Goal: Task Accomplishment & Management: Manage account settings

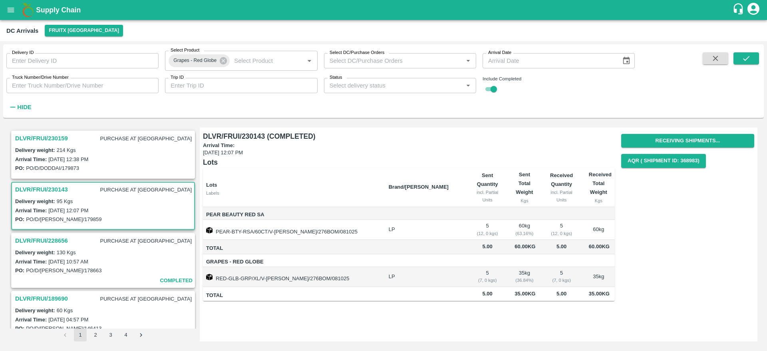
scroll to position [54, 0]
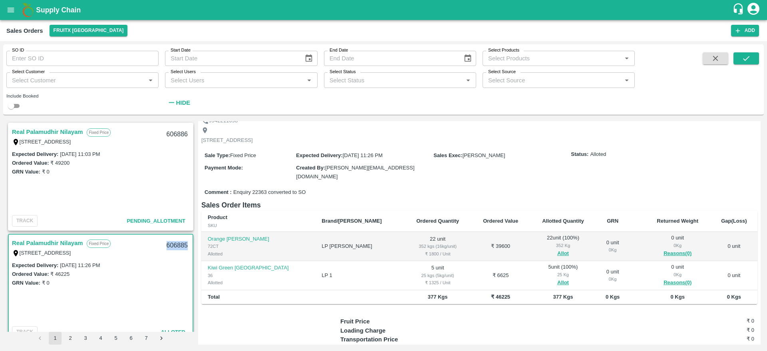
click at [177, 246] on div "606885" at bounding box center [177, 245] width 31 height 19
click at [74, 131] on link "Real Palamudhir Nilayam" at bounding box center [47, 132] width 71 height 10
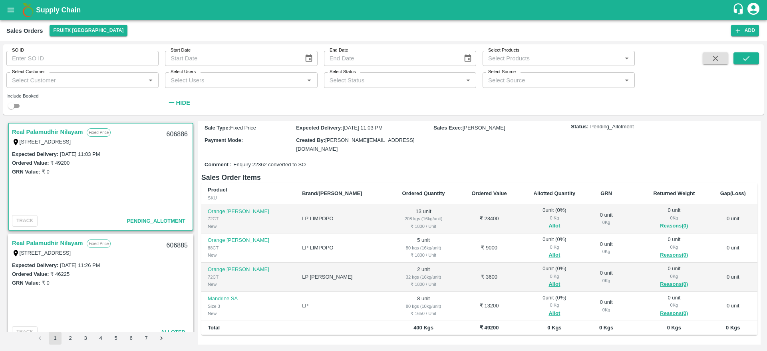
scroll to position [81, 0]
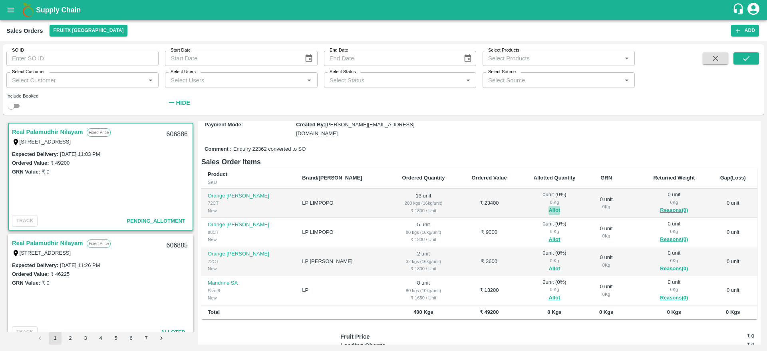
click at [548, 211] on button "Allot" at bounding box center [554, 210] width 12 height 9
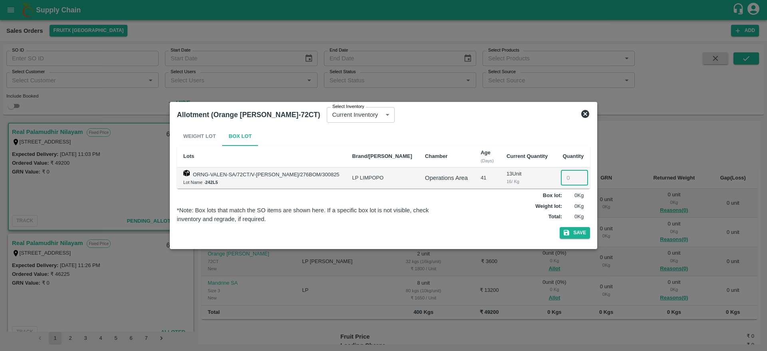
click at [561, 170] on input "number" at bounding box center [574, 177] width 27 height 15
type input "13"
click at [559, 227] on button "Save" at bounding box center [574, 233] width 30 height 12
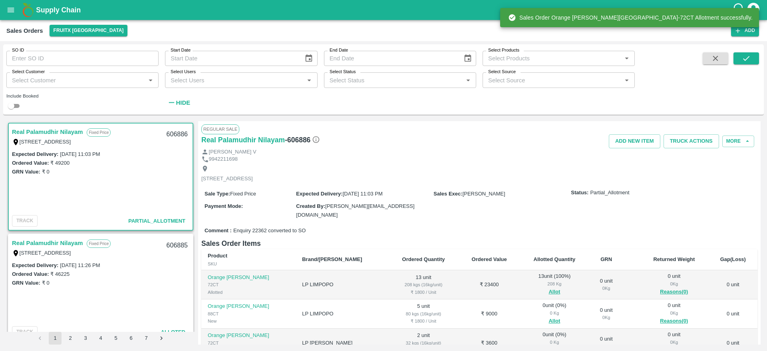
scroll to position [66, 0]
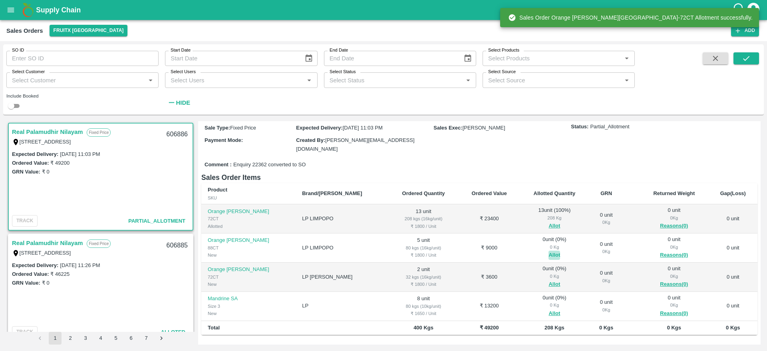
click at [548, 252] on button "Allot" at bounding box center [554, 254] width 12 height 9
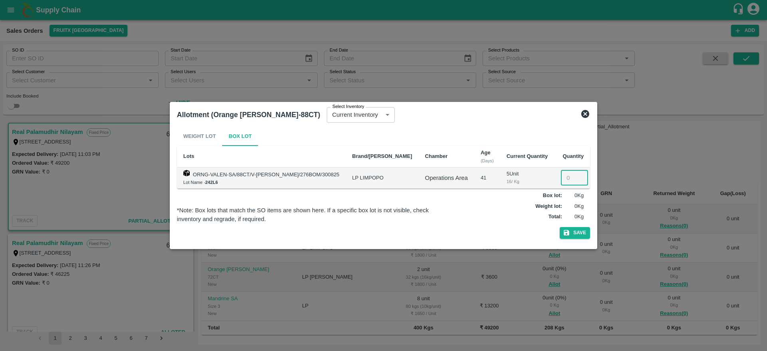
click at [562, 172] on input "number" at bounding box center [574, 177] width 27 height 15
type input "5"
click at [559, 227] on button "Save" at bounding box center [574, 233] width 30 height 12
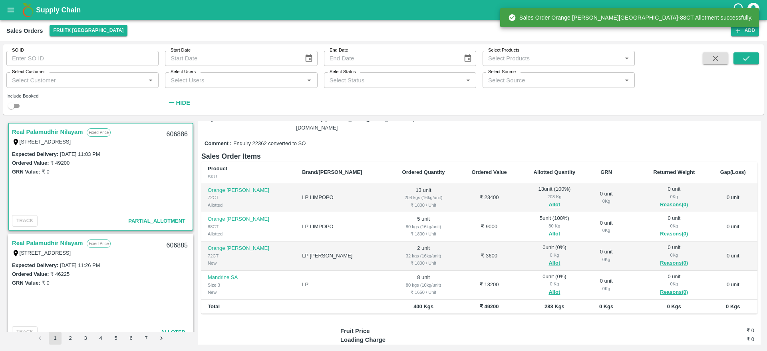
scroll to position [88, 0]
click at [548, 262] on button "Allot" at bounding box center [554, 261] width 12 height 9
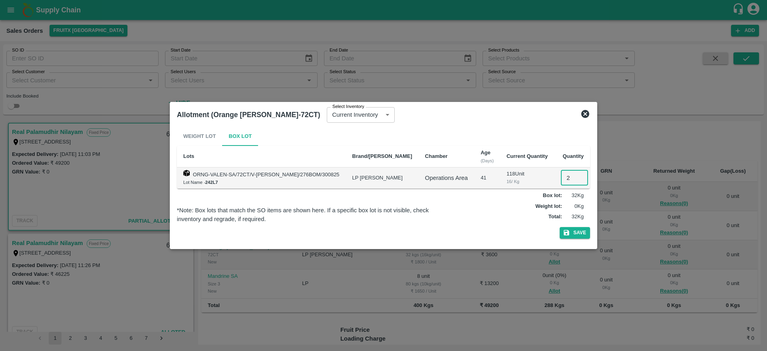
click at [561, 176] on input "2" at bounding box center [574, 177] width 27 height 15
type input "2"
click at [559, 227] on button "Save" at bounding box center [574, 233] width 30 height 12
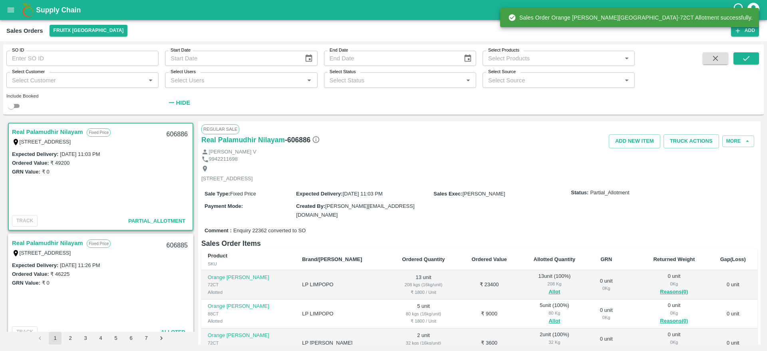
scroll to position [107, 0]
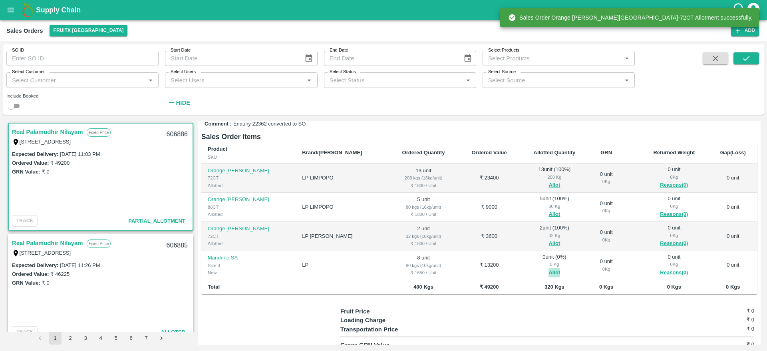
click at [548, 271] on button "Allot" at bounding box center [554, 272] width 12 height 9
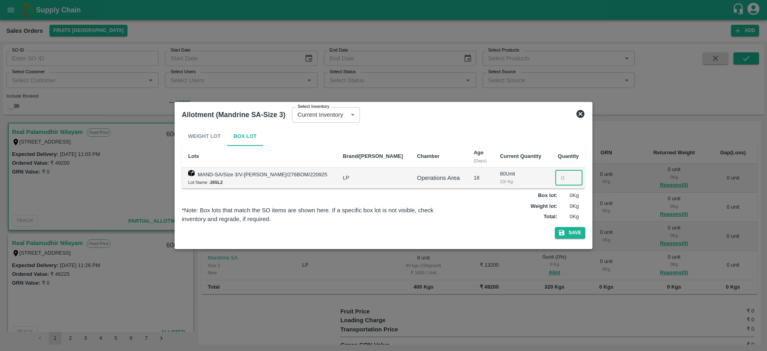
click at [557, 179] on input "number" at bounding box center [568, 177] width 27 height 15
type input "8"
click at [555, 227] on button "Save" at bounding box center [570, 233] width 30 height 12
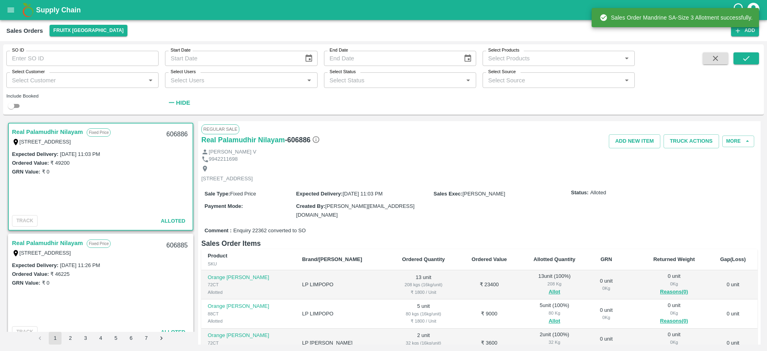
click at [171, 132] on div "606886" at bounding box center [177, 134] width 31 height 19
copy div "606886"
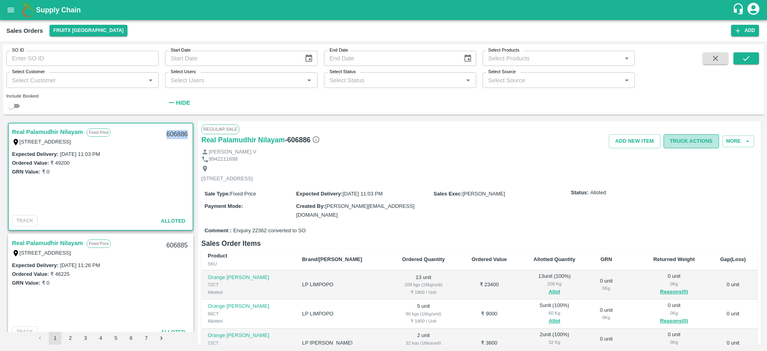
click at [686, 142] on button "Truck Actions" at bounding box center [690, 141] width 55 height 14
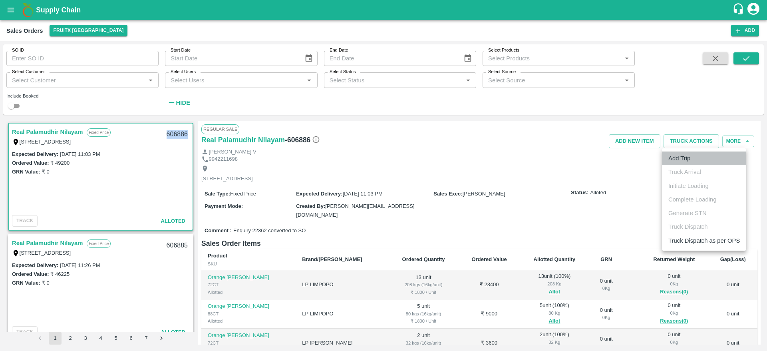
click at [695, 162] on li "Add Trip" at bounding box center [704, 158] width 84 height 14
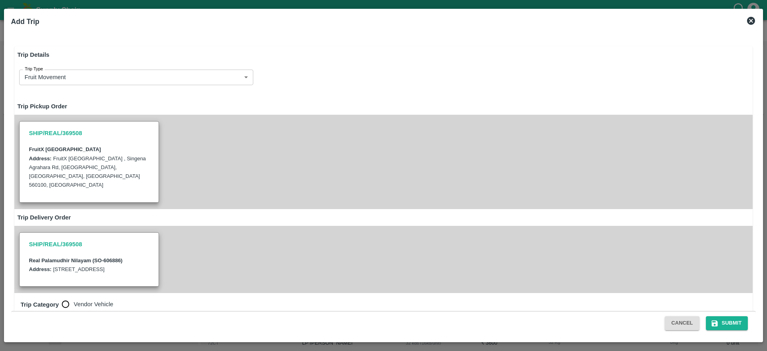
radio input "true"
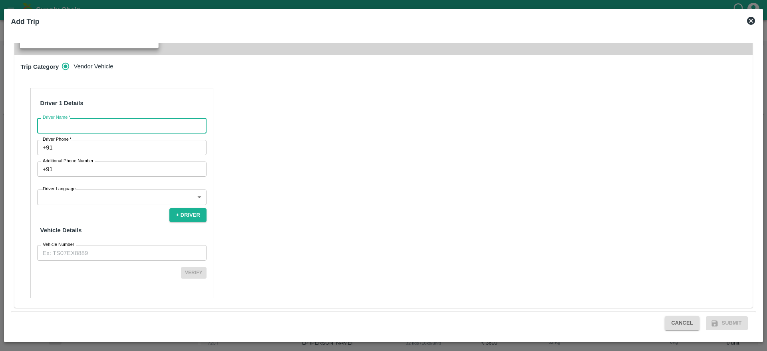
click at [135, 129] on input "Driver Name   *" at bounding box center [121, 125] width 169 height 15
type input "Real"
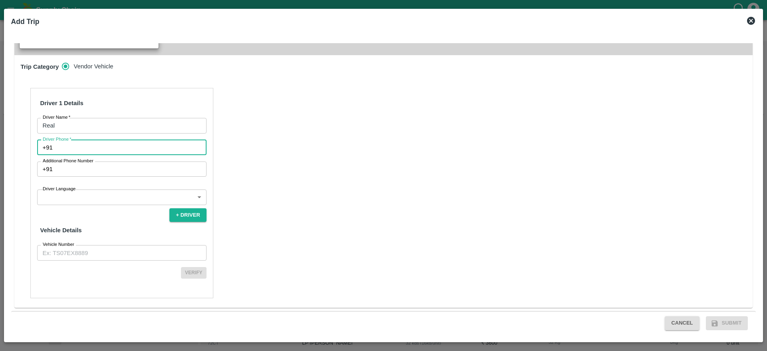
click at [68, 145] on input "Driver Phone   *" at bounding box center [131, 147] width 151 height 15
type input "7826860807"
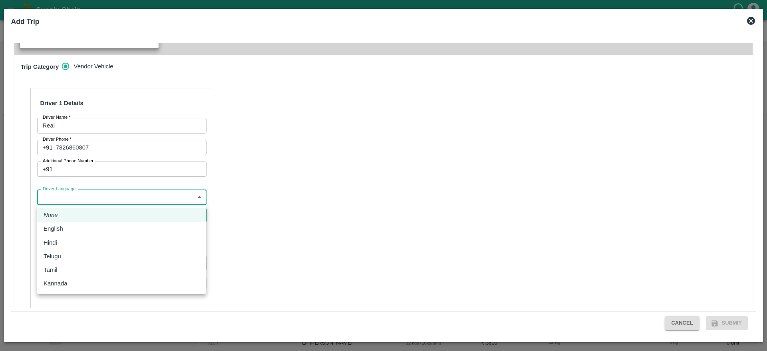
click at [92, 198] on body "Supply Chain Sales Orders FruitX Bangalore Add SO ID SO ID Start Date Start Dat…" at bounding box center [383, 175] width 767 height 351
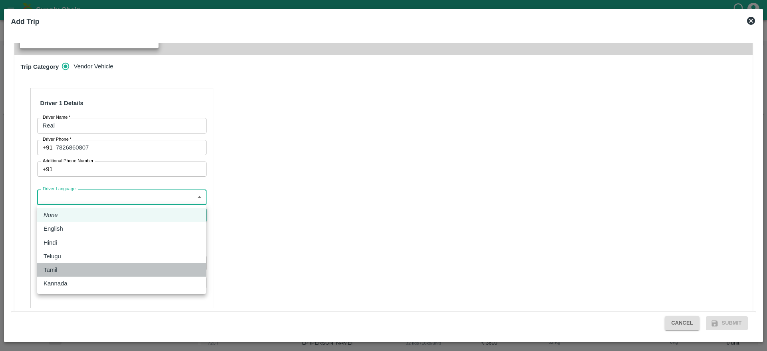
click at [76, 265] on div "Tamil" at bounding box center [122, 269] width 156 height 9
type input "ta"
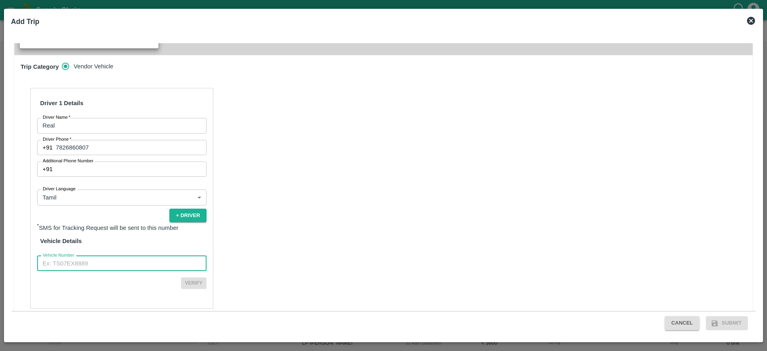
click at [123, 263] on input "Vehicle Number" at bounding box center [121, 263] width 169 height 15
type input "TN32BF8595"
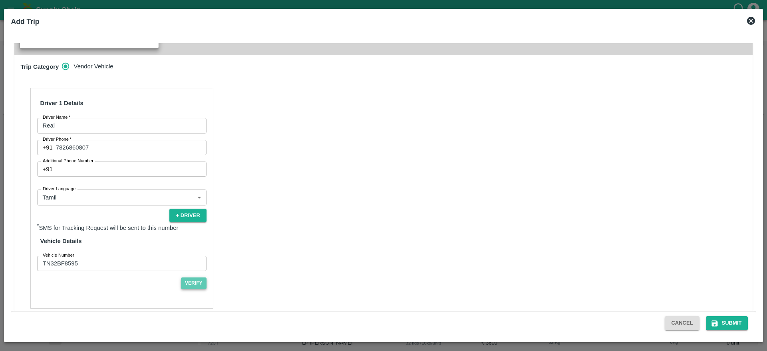
click at [191, 286] on button "Verify" at bounding box center [194, 283] width 26 height 12
click at [727, 329] on button "Submit" at bounding box center [726, 323] width 42 height 14
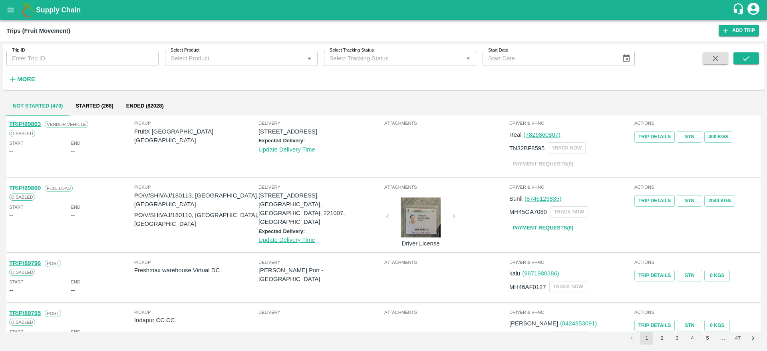
click at [6, 7] on icon "open drawer" at bounding box center [10, 10] width 9 height 9
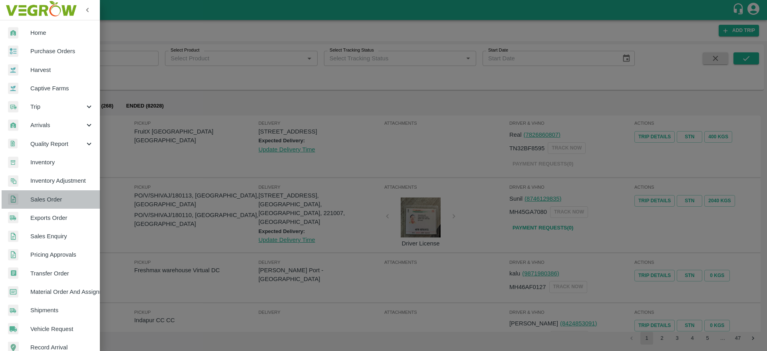
click at [59, 202] on span "Sales Order" at bounding box center [61, 199] width 63 height 9
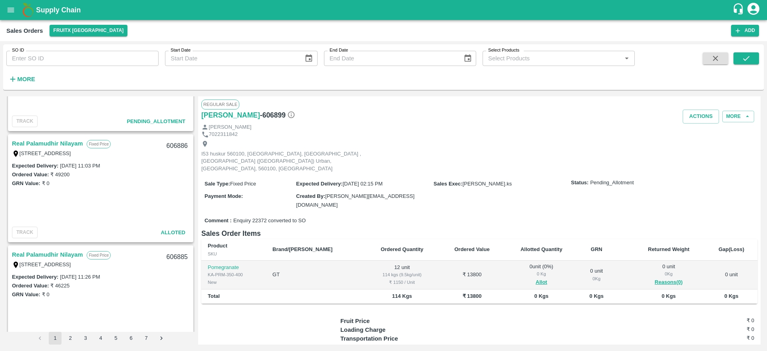
scroll to position [962, 0]
click at [47, 142] on link "Real Palamudhir Nilayam" at bounding box center [47, 144] width 71 height 10
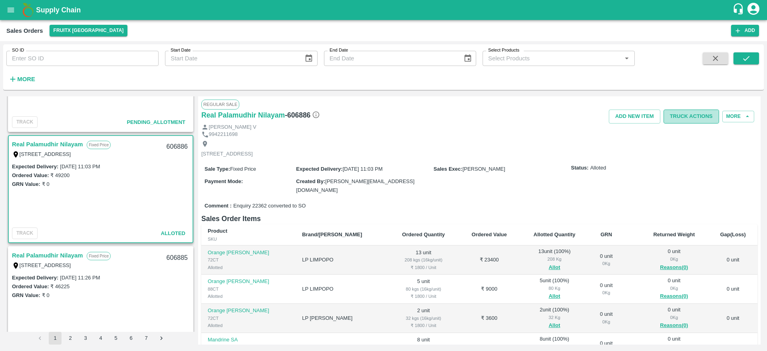
click at [692, 117] on button "Truck Actions" at bounding box center [690, 116] width 55 height 14
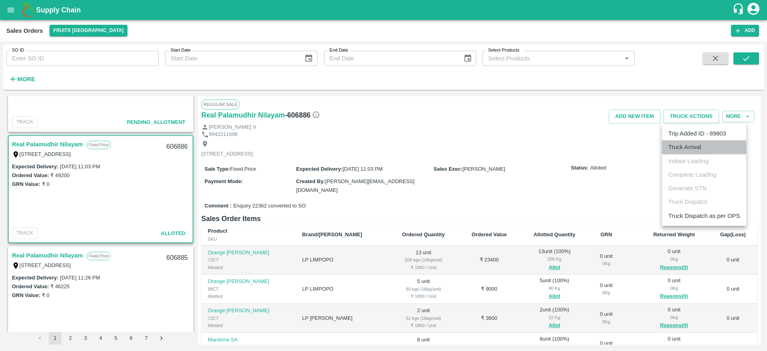
click at [691, 145] on li "Truck Arrival" at bounding box center [704, 147] width 84 height 14
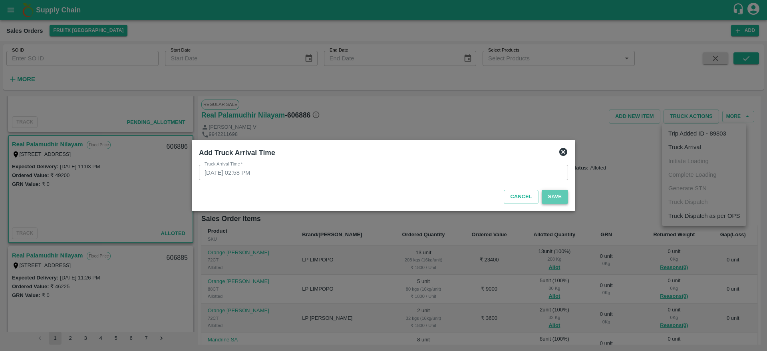
click at [552, 199] on button "Save" at bounding box center [554, 197] width 26 height 14
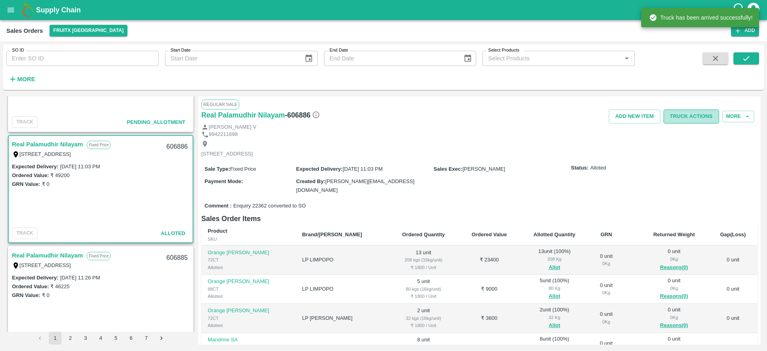
click at [680, 114] on button "Truck Actions" at bounding box center [690, 116] width 55 height 14
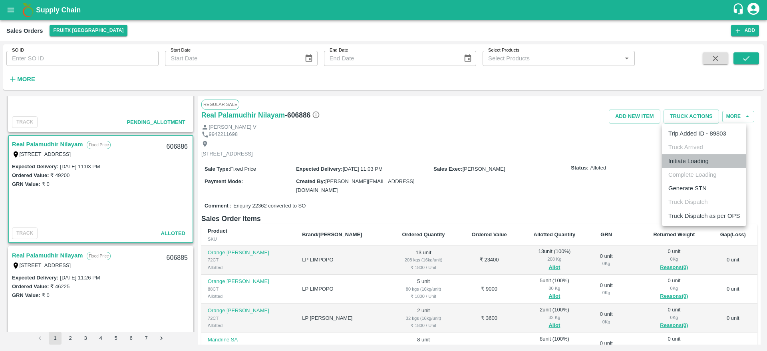
click at [689, 159] on li "Initiate Loading" at bounding box center [704, 161] width 84 height 14
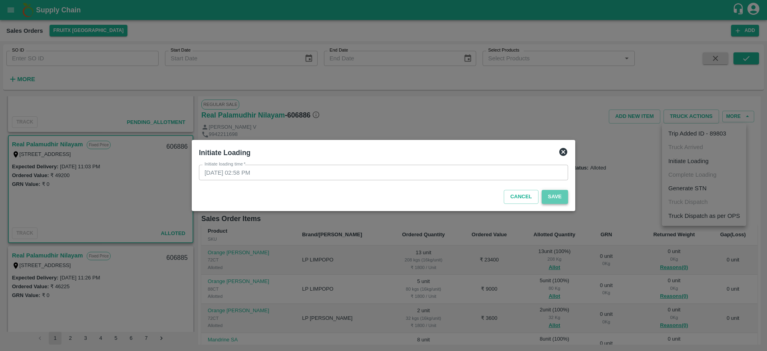
click at [553, 190] on button "Save" at bounding box center [554, 197] width 26 height 14
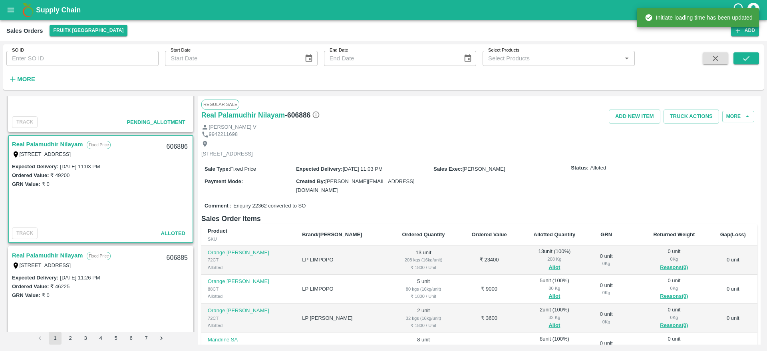
click at [166, 145] on div "606886" at bounding box center [177, 146] width 31 height 19
copy div "606886"
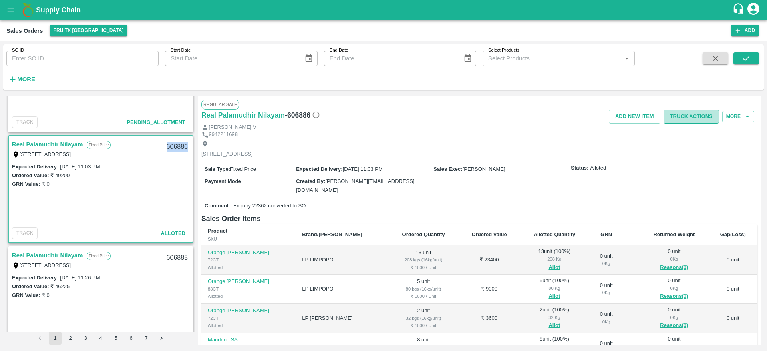
click at [689, 122] on button "Truck Actions" at bounding box center [690, 116] width 55 height 14
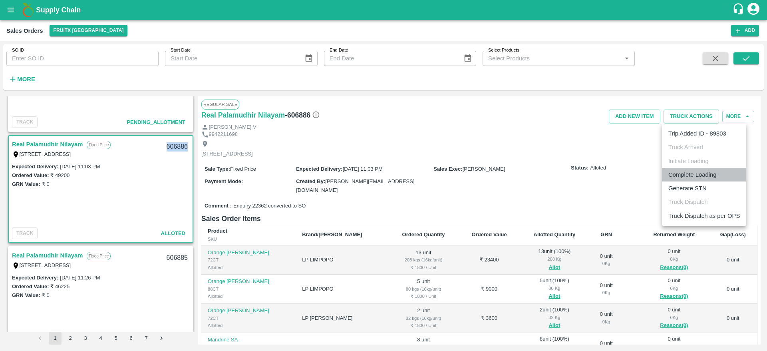
click at [692, 172] on li "Complete Loading" at bounding box center [704, 175] width 84 height 14
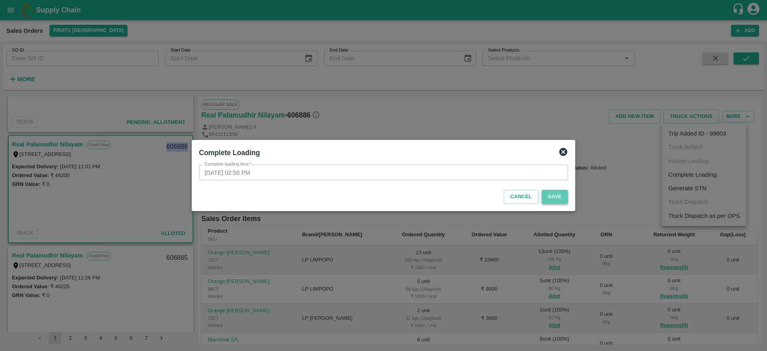
click at [555, 199] on button "Save" at bounding box center [554, 197] width 26 height 14
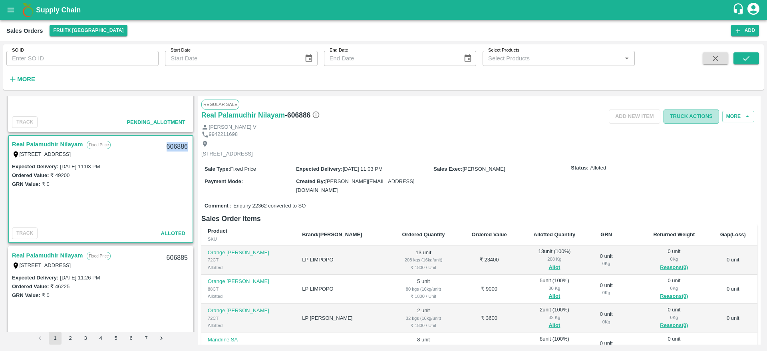
click at [689, 119] on button "Truck Actions" at bounding box center [690, 116] width 55 height 14
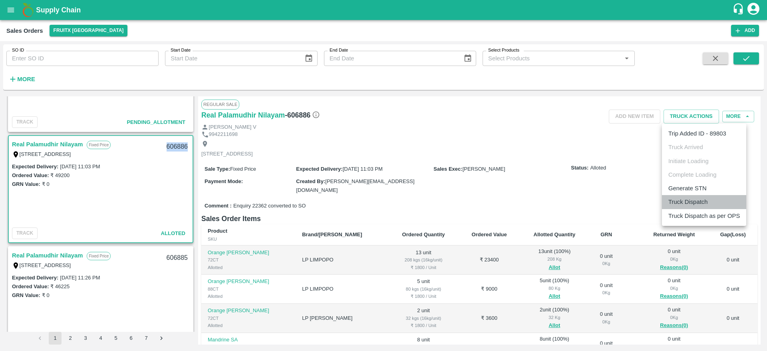
click at [675, 200] on li "Truck Dispatch" at bounding box center [704, 202] width 84 height 14
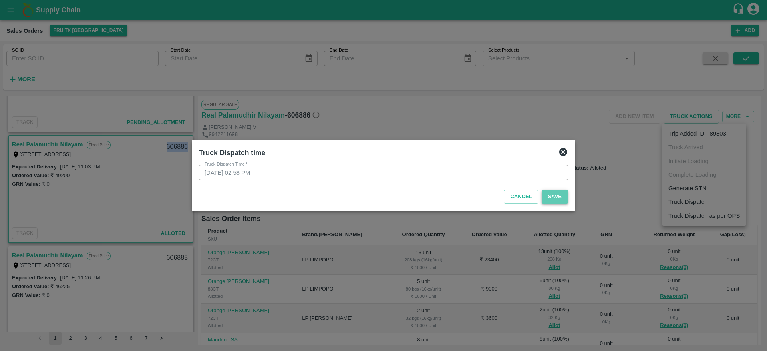
click at [547, 200] on button "Save" at bounding box center [554, 197] width 26 height 14
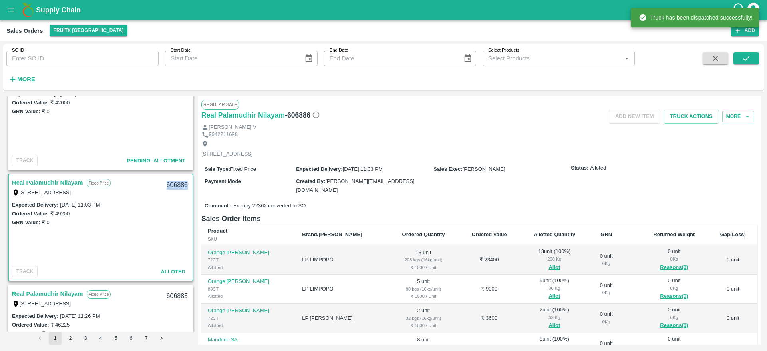
scroll to position [920, 0]
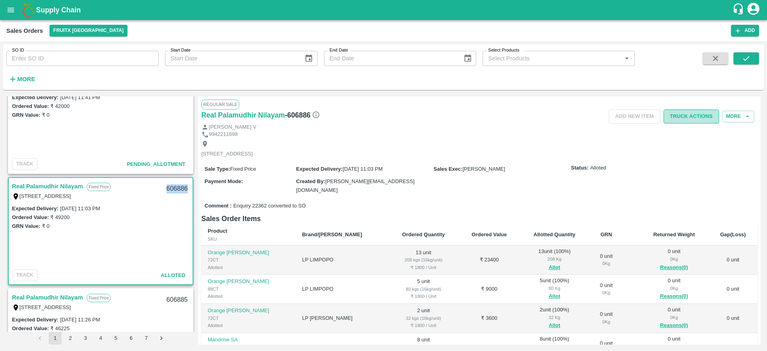
click at [693, 117] on button "Truck Actions" at bounding box center [690, 116] width 55 height 14
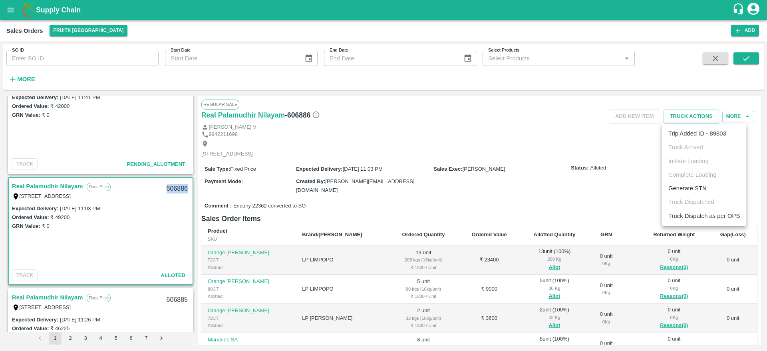
click at [682, 218] on li "Truck Dispatch as per OPS" at bounding box center [704, 216] width 84 height 14
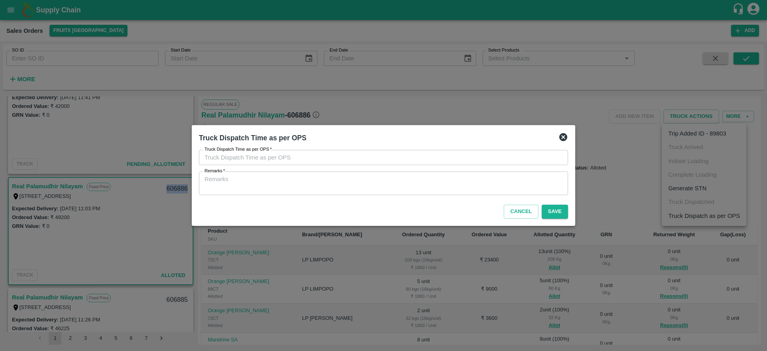
type input "10/10/2025 03:00 PM"
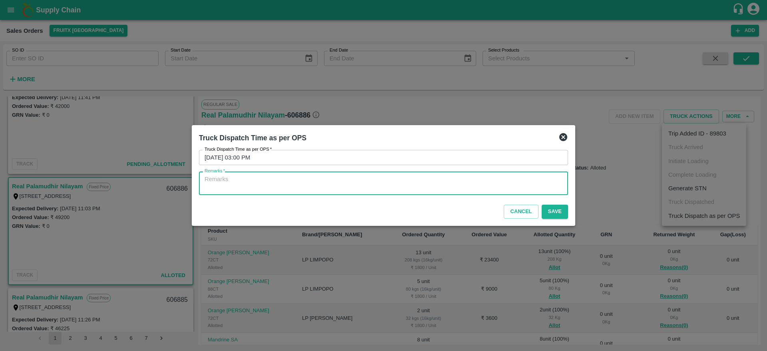
click at [499, 177] on textarea "Remarks   *" at bounding box center [383, 183] width 358 height 17
type textarea "OTD"
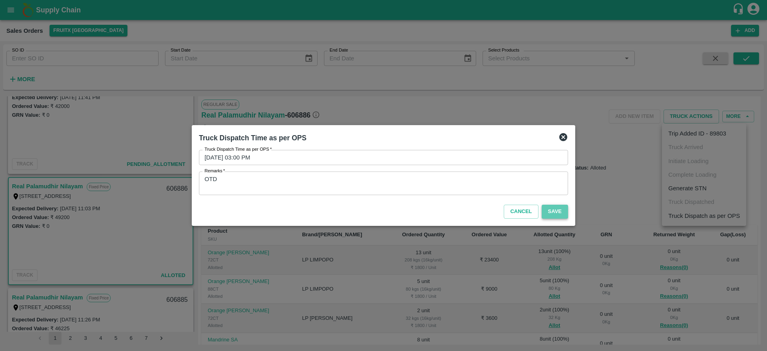
click at [552, 210] on button "Save" at bounding box center [554, 211] width 26 height 14
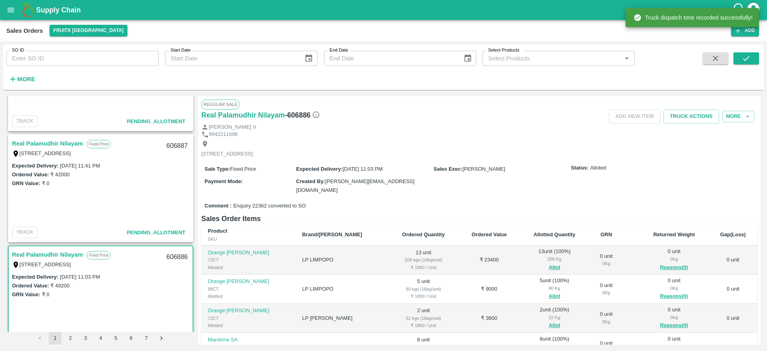
scroll to position [840, 0]
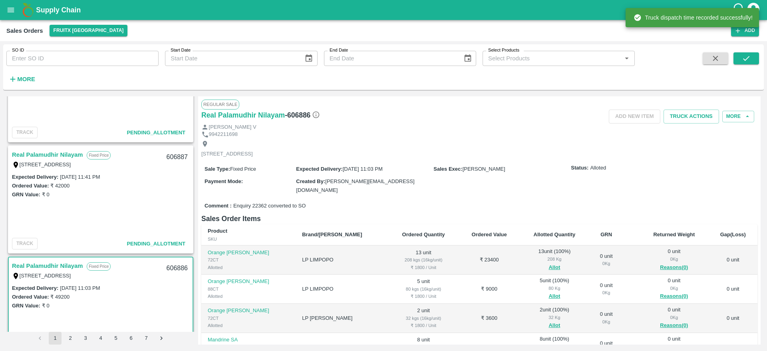
click at [55, 149] on link "Real Palamudhir Nilayam" at bounding box center [47, 154] width 71 height 10
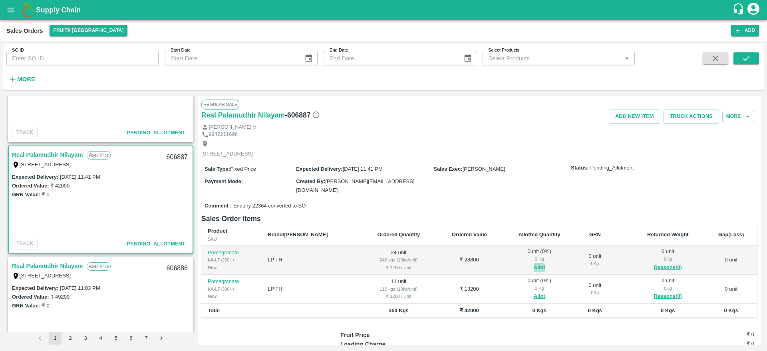
click at [533, 263] on button "Allot" at bounding box center [539, 267] width 12 height 9
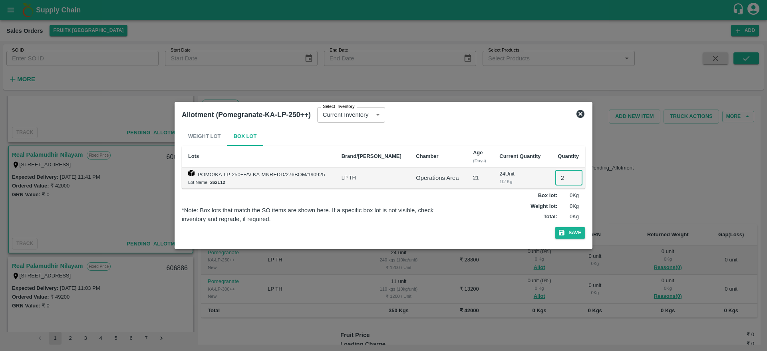
click at [555, 174] on input "2" at bounding box center [568, 177] width 27 height 15
type input "24"
click at [555, 227] on button "Save" at bounding box center [570, 233] width 30 height 12
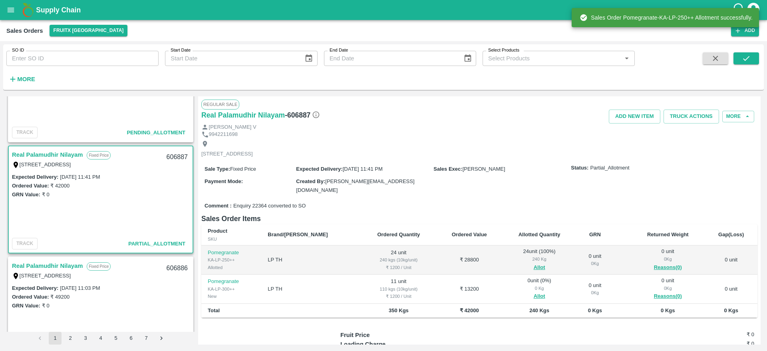
scroll to position [38, 0]
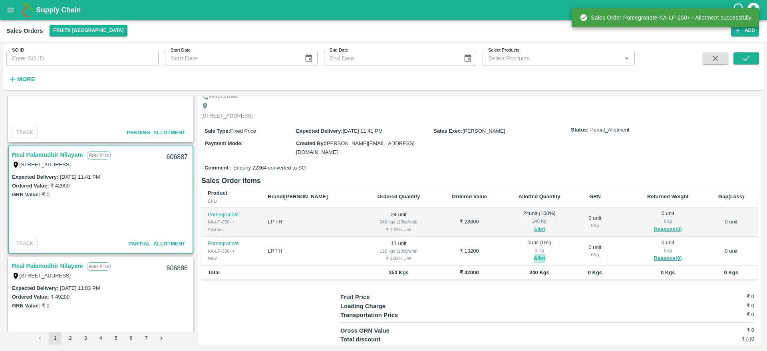
click at [533, 255] on button "Allot" at bounding box center [539, 258] width 12 height 9
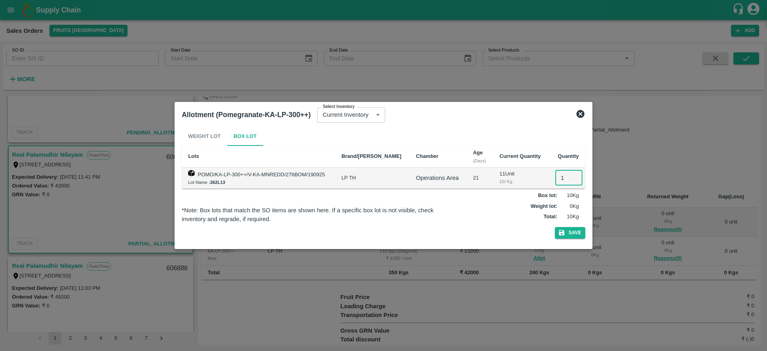
click at [556, 175] on input "1" at bounding box center [568, 177] width 27 height 15
type input "11"
click at [555, 227] on button "Save" at bounding box center [570, 233] width 30 height 12
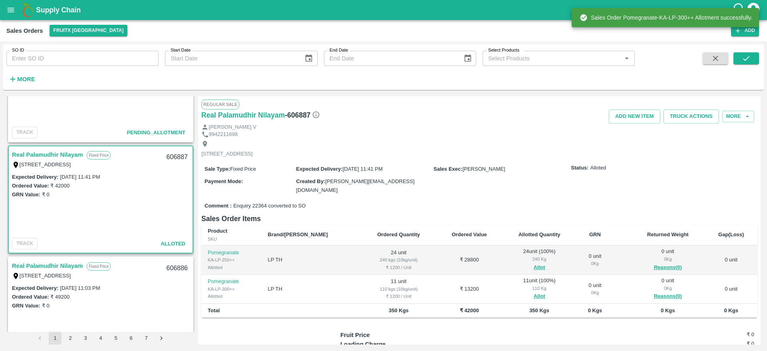
click at [173, 156] on div "606887" at bounding box center [177, 157] width 31 height 19
copy div "606887"
click at [690, 122] on button "Truck Actions" at bounding box center [690, 116] width 55 height 14
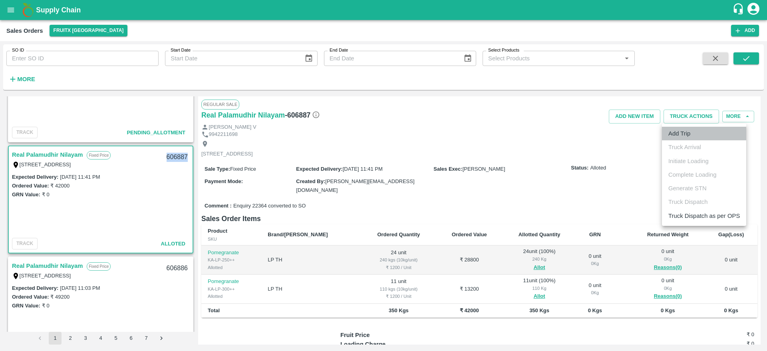
click at [693, 139] on li "Add Trip" at bounding box center [704, 134] width 84 height 14
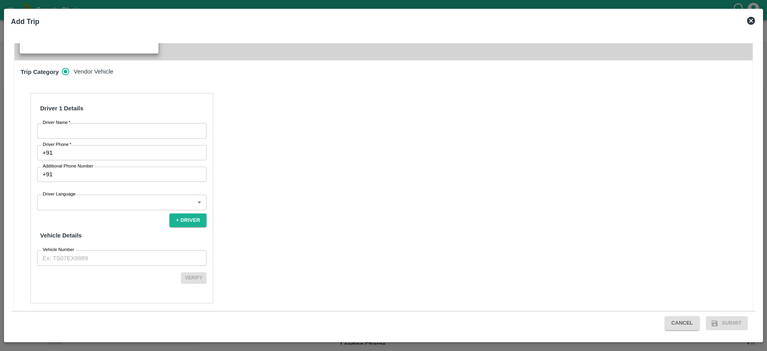
scroll to position [238, 0]
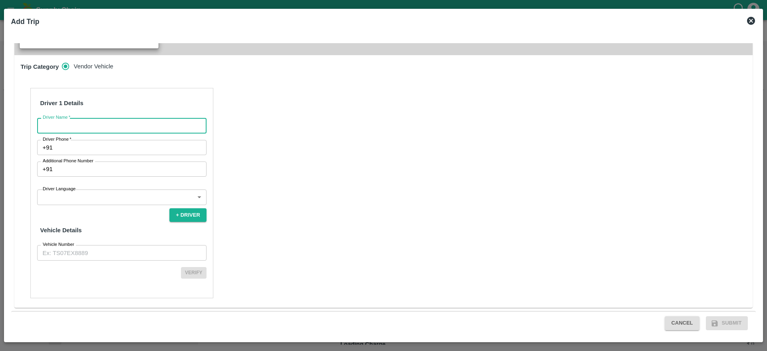
click at [135, 128] on input "Driver Name   *" at bounding box center [121, 125] width 169 height 15
type input "Real"
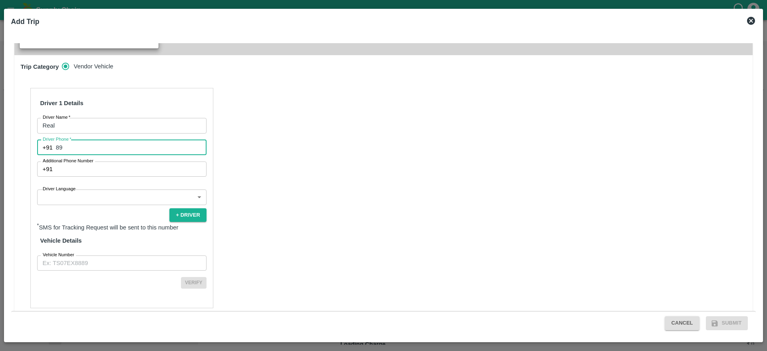
type input "8971481252"
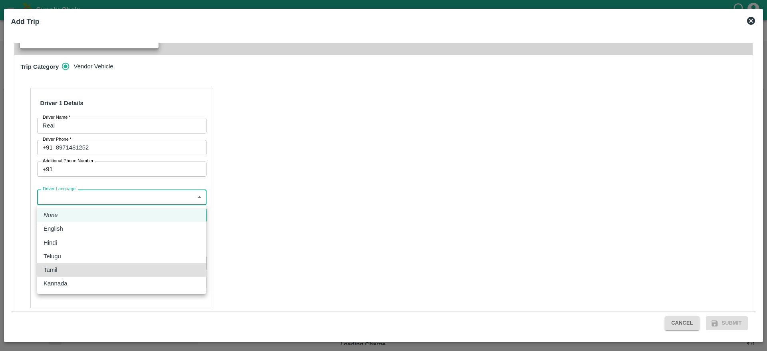
type input "ta"
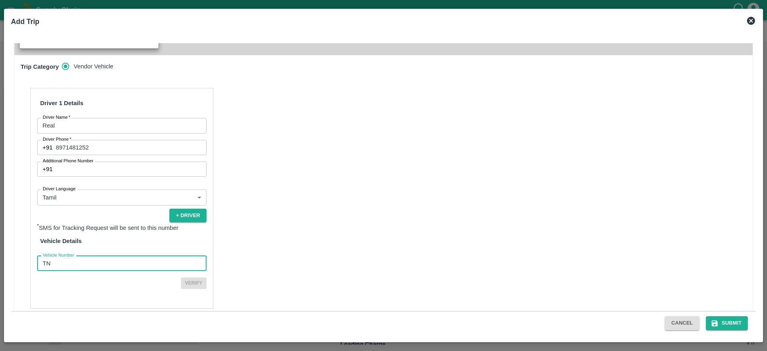
type input "TN48AR5859"
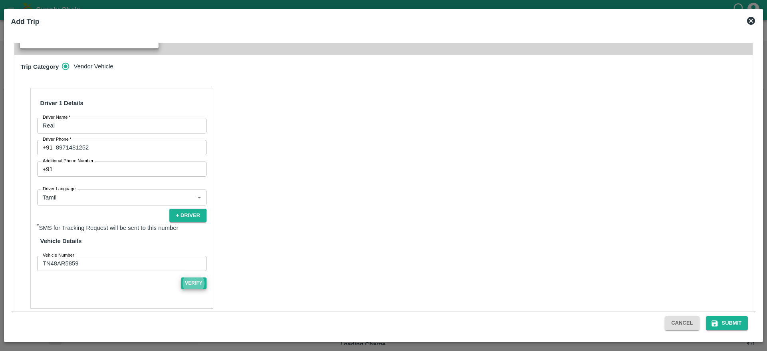
click at [181, 277] on button "Verify" at bounding box center [194, 283] width 26 height 12
click at [729, 316] on button "Submit" at bounding box center [726, 323] width 42 height 14
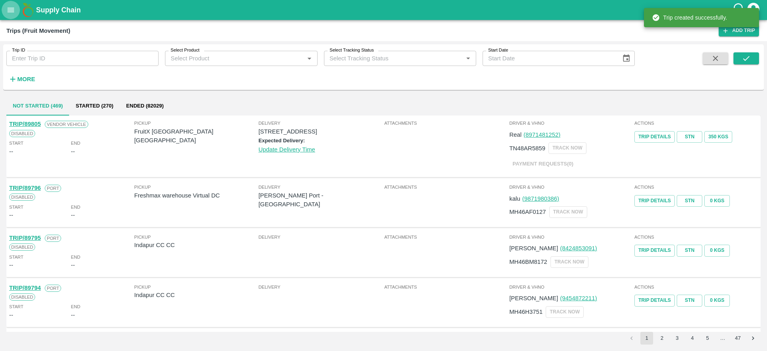
click at [16, 13] on button "open drawer" at bounding box center [11, 10] width 18 height 18
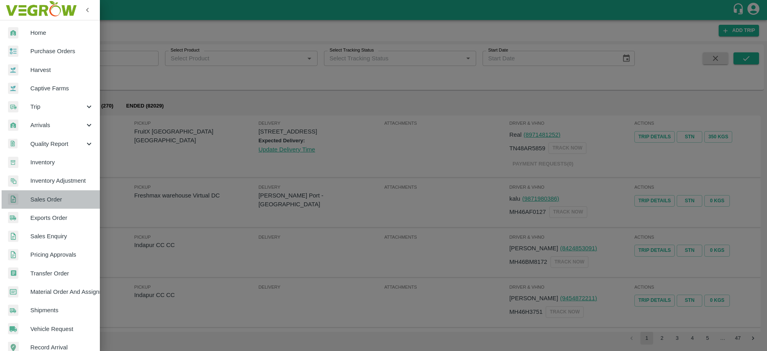
click at [56, 199] on span "Sales Order" at bounding box center [61, 199] width 63 height 9
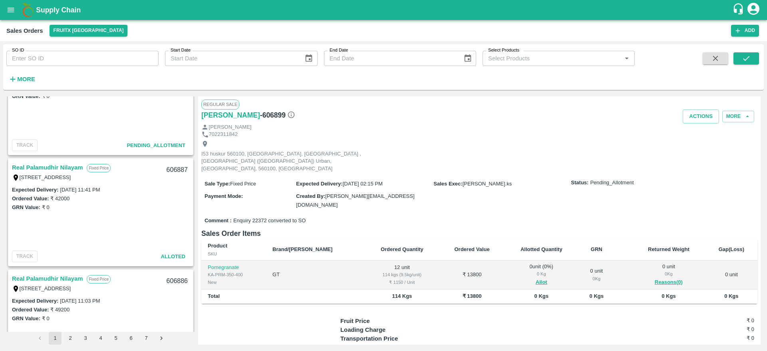
scroll to position [804, 0]
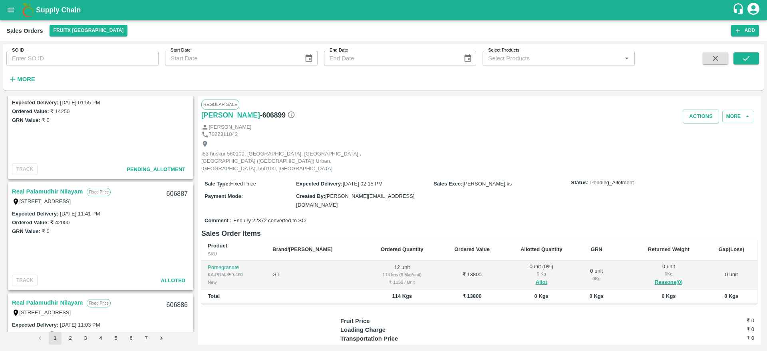
click at [54, 188] on link "Real Palamudhir Nilayam" at bounding box center [47, 191] width 71 height 10
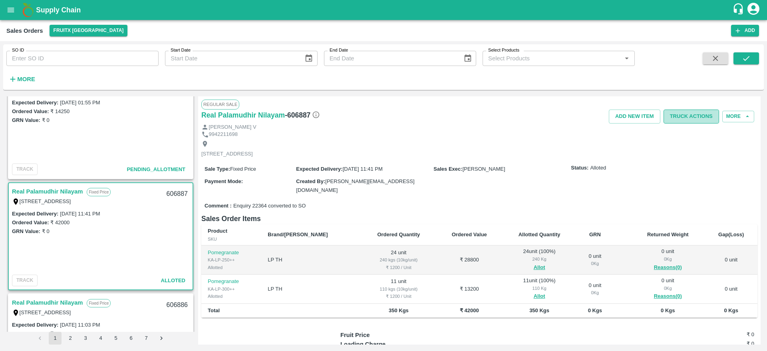
click at [692, 114] on button "Truck Actions" at bounding box center [690, 116] width 55 height 14
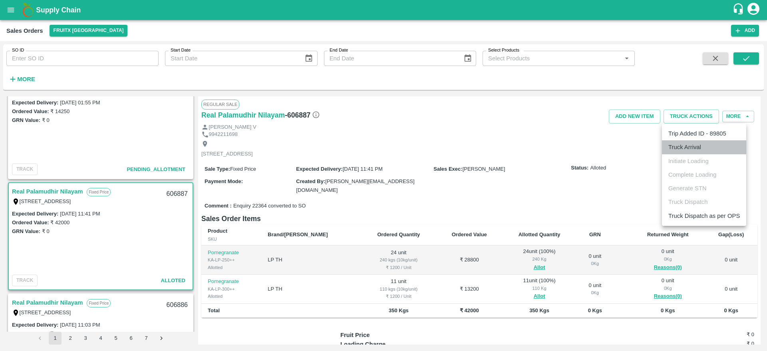
click at [692, 146] on li "Truck Arrival" at bounding box center [704, 147] width 84 height 14
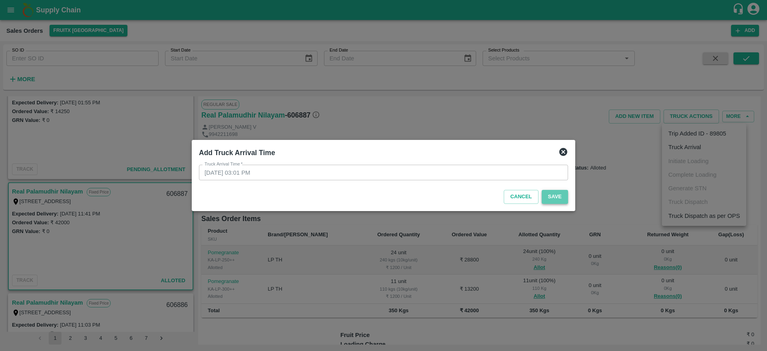
click at [550, 196] on button "Save" at bounding box center [554, 197] width 26 height 14
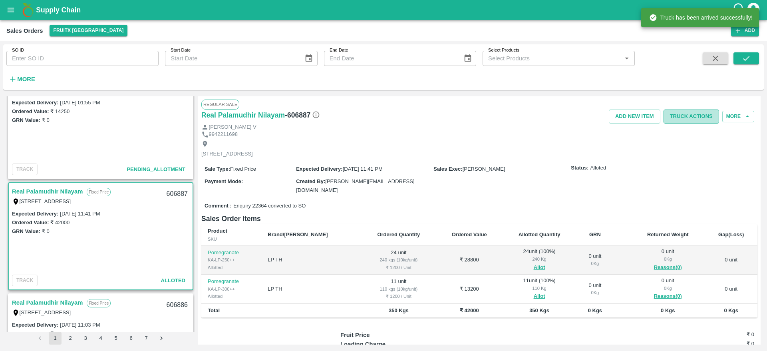
click at [702, 111] on button "Truck Actions" at bounding box center [690, 116] width 55 height 14
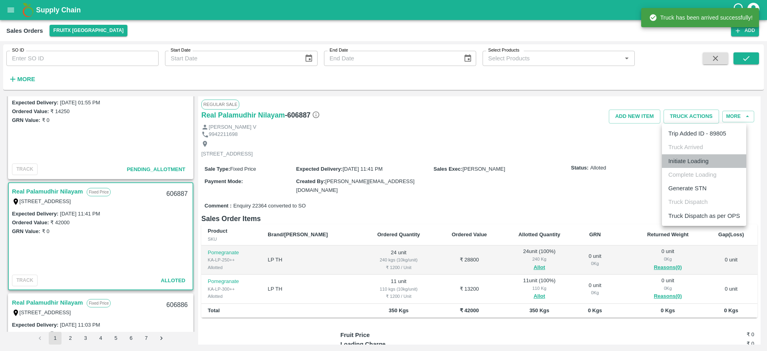
click at [702, 165] on li "Initiate Loading" at bounding box center [704, 161] width 84 height 14
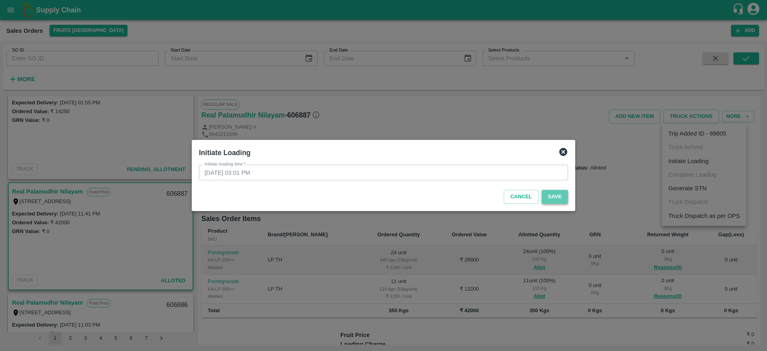
click at [559, 195] on button "Save" at bounding box center [554, 197] width 26 height 14
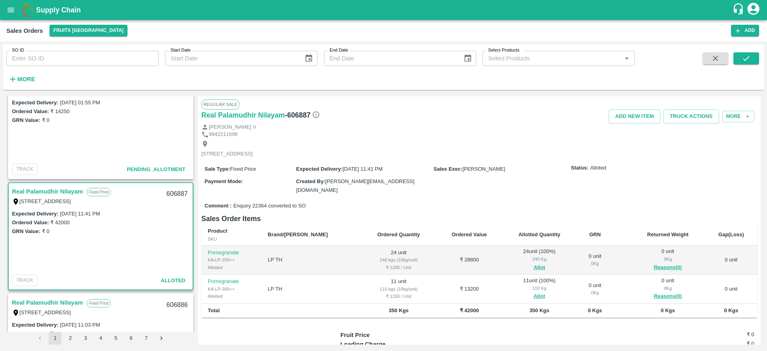
click at [172, 191] on div "606887" at bounding box center [177, 193] width 31 height 19
copy div "606887"
click at [701, 109] on button "Truck Actions" at bounding box center [690, 116] width 55 height 14
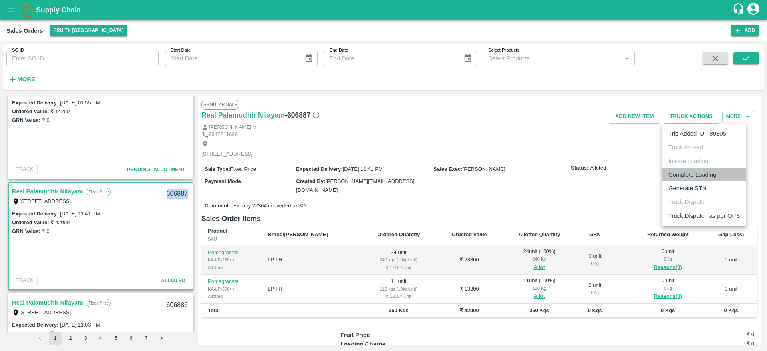
click at [682, 173] on li "Complete Loading" at bounding box center [704, 175] width 84 height 14
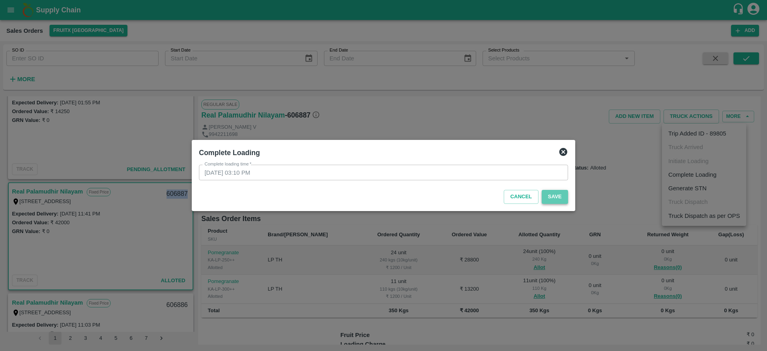
click at [559, 198] on button "Save" at bounding box center [554, 197] width 26 height 14
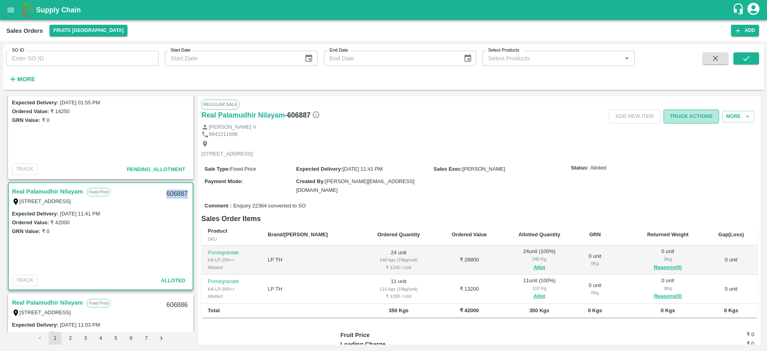
click at [688, 120] on button "Truck Actions" at bounding box center [690, 116] width 55 height 14
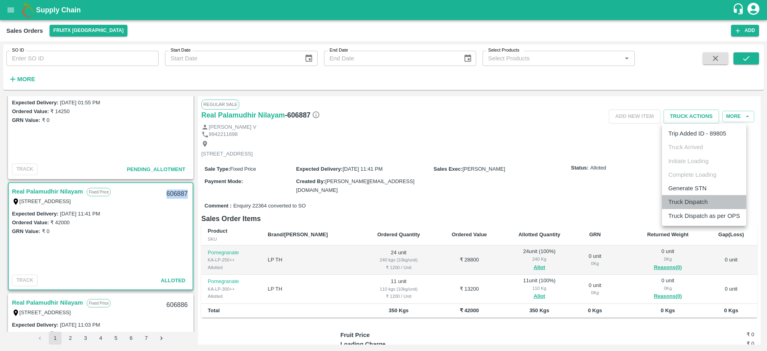
click at [687, 200] on li "Truck Dispatch" at bounding box center [704, 202] width 84 height 14
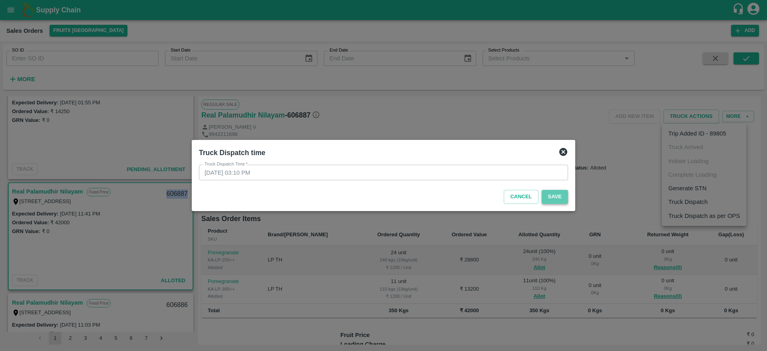
click at [559, 200] on button "Save" at bounding box center [554, 197] width 26 height 14
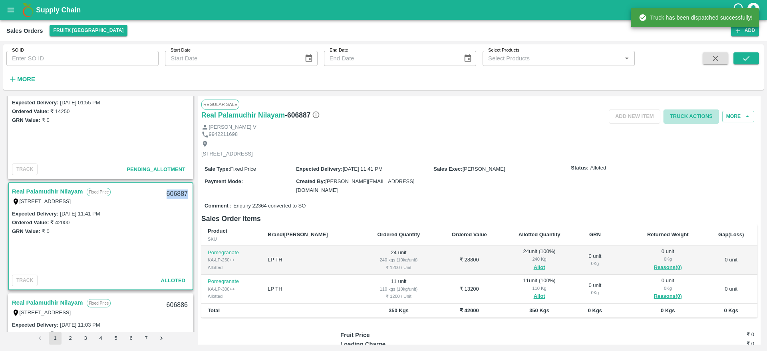
click at [684, 120] on button "Truck Actions" at bounding box center [690, 116] width 55 height 14
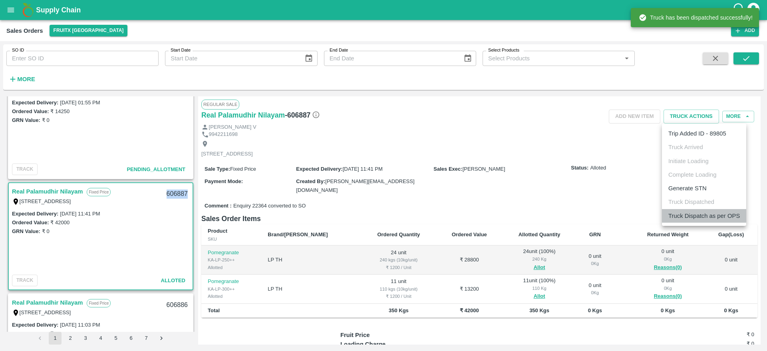
click at [691, 219] on li "Truck Dispatch as per OPS" at bounding box center [704, 216] width 84 height 14
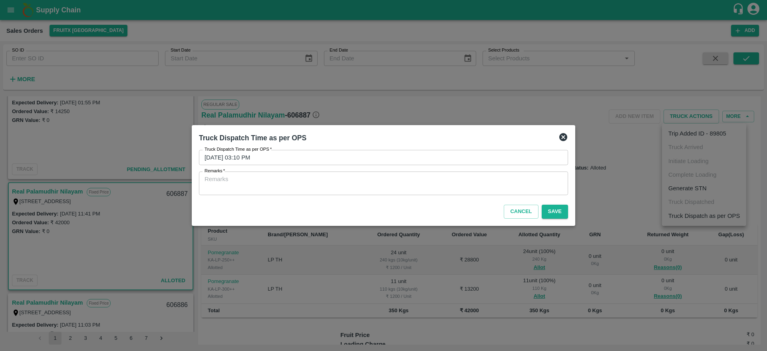
click at [525, 173] on div "x Remarks" at bounding box center [383, 183] width 369 height 24
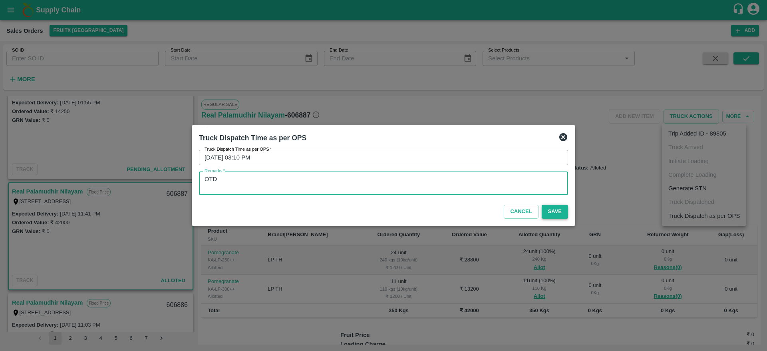
type textarea "OTD"
click at [550, 210] on button "Save" at bounding box center [554, 211] width 26 height 14
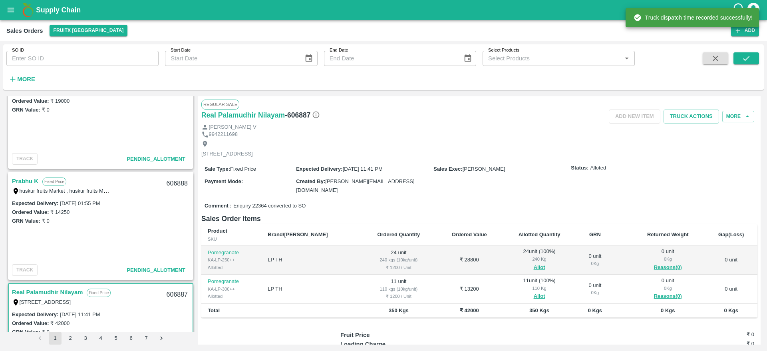
scroll to position [703, 0]
click at [32, 184] on link "Prabhu K" at bounding box center [25, 181] width 26 height 10
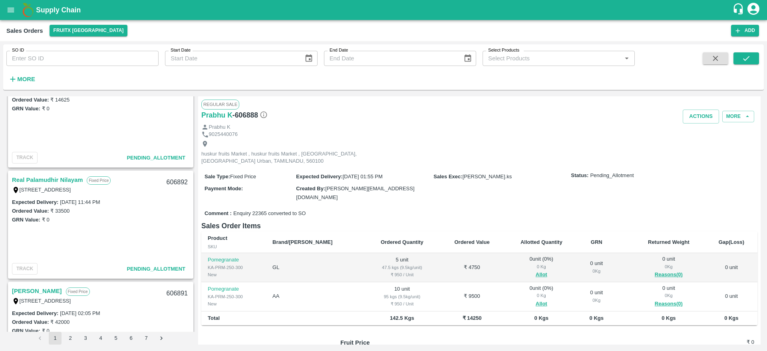
scroll to position [316, 0]
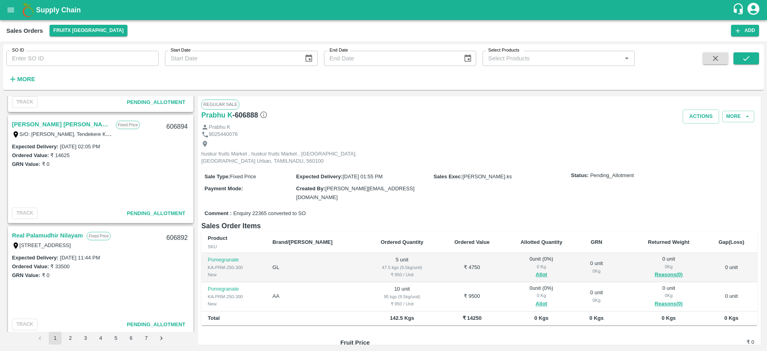
click at [72, 234] on link "Real Palamudhir Nilayam" at bounding box center [47, 235] width 71 height 10
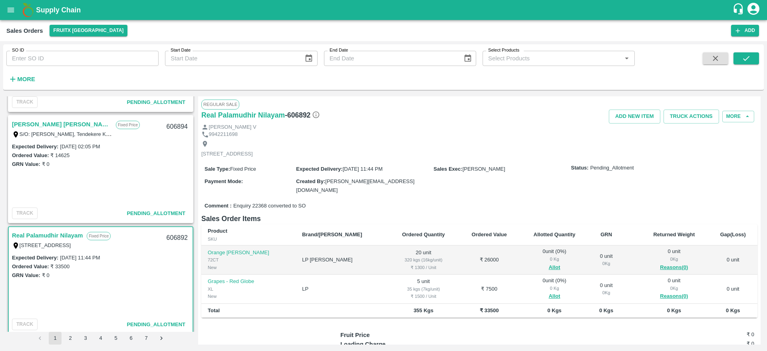
scroll to position [51, 0]
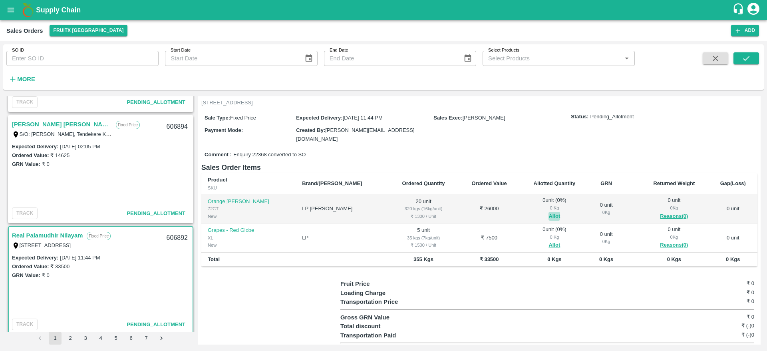
click at [548, 213] on button "Allot" at bounding box center [554, 216] width 12 height 9
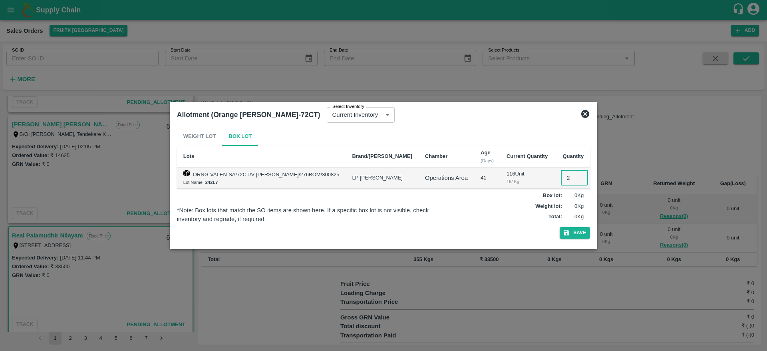
click at [565, 178] on input "2" at bounding box center [574, 177] width 27 height 15
type input "20"
click at [559, 227] on button "Save" at bounding box center [574, 233] width 30 height 12
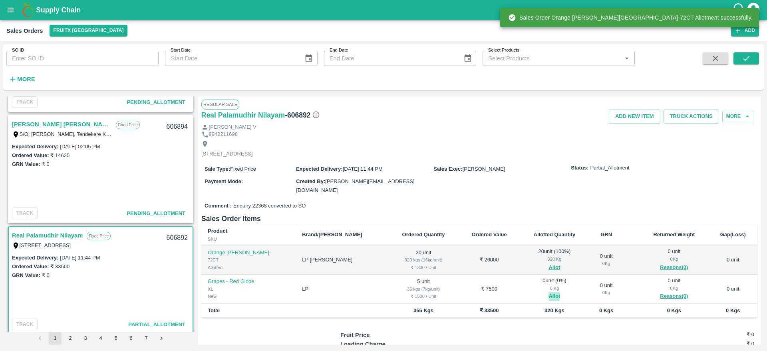
click at [548, 294] on button "Allot" at bounding box center [554, 295] width 12 height 9
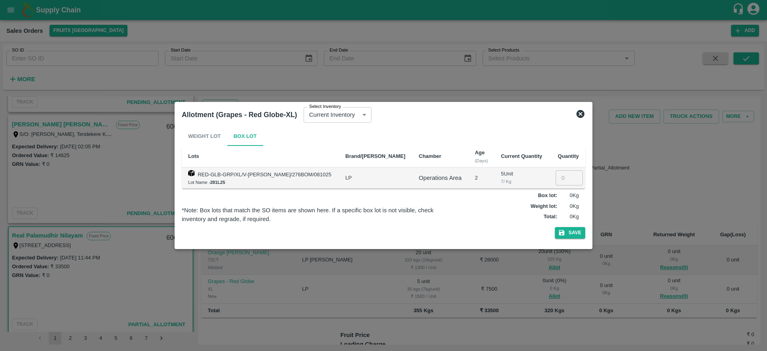
click at [563, 174] on input "number" at bounding box center [568, 177] width 27 height 15
type input "5"
click at [555, 227] on button "Save" at bounding box center [570, 233] width 30 height 12
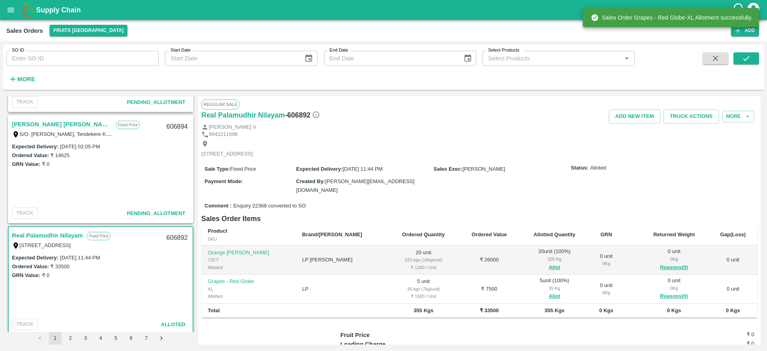
click at [171, 239] on div "606892" at bounding box center [177, 237] width 31 height 19
copy div "606892"
click at [694, 113] on button "Truck Actions" at bounding box center [690, 116] width 55 height 14
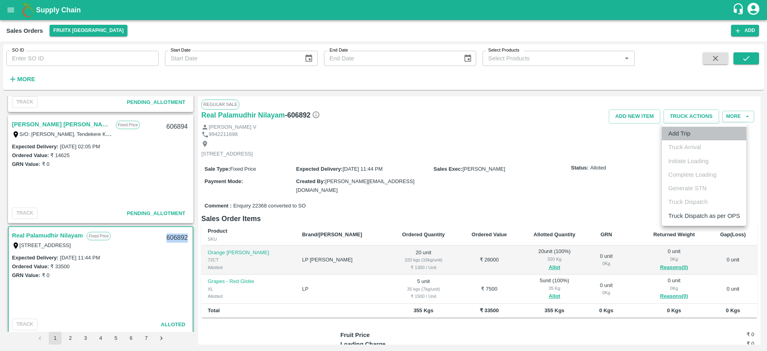
click at [676, 137] on li "Add Trip" at bounding box center [704, 134] width 84 height 14
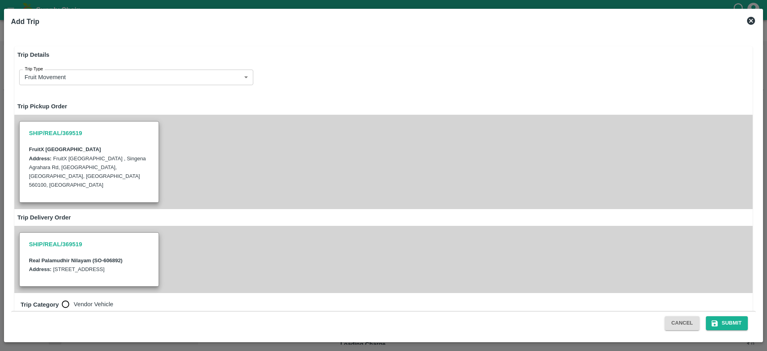
radio input "true"
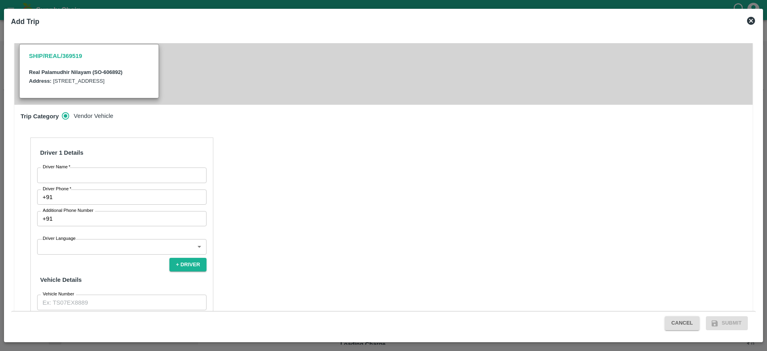
scroll to position [195, 0]
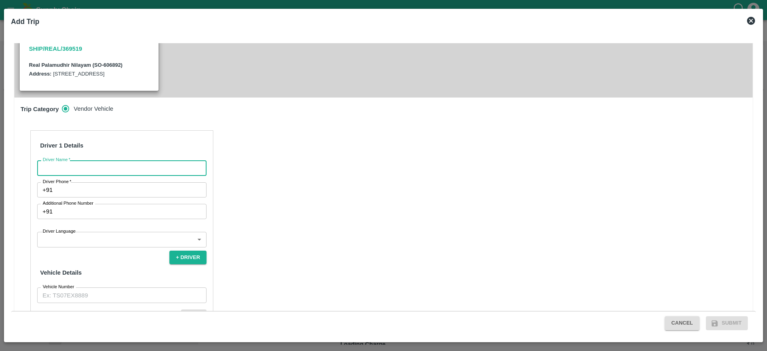
click at [172, 168] on input "Driver Name   *" at bounding box center [121, 167] width 169 height 15
type input "Real"
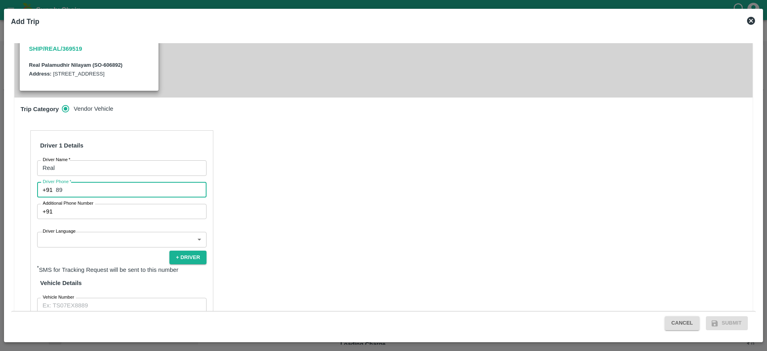
type input "8971481252"
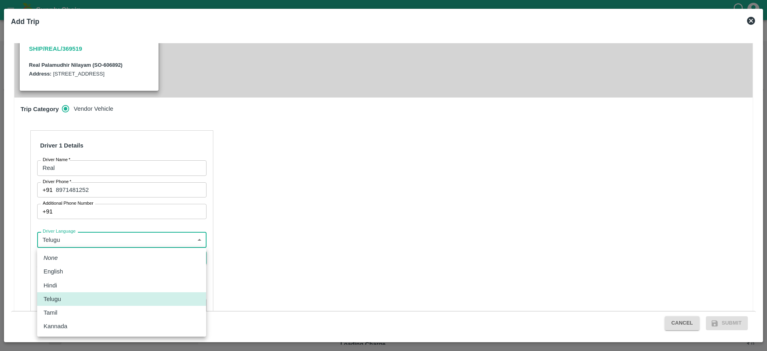
click at [129, 241] on body "Supply Chain Sales Orders FruitX Bangalore Add SO ID SO ID Start Date Start Dat…" at bounding box center [383, 175] width 767 height 351
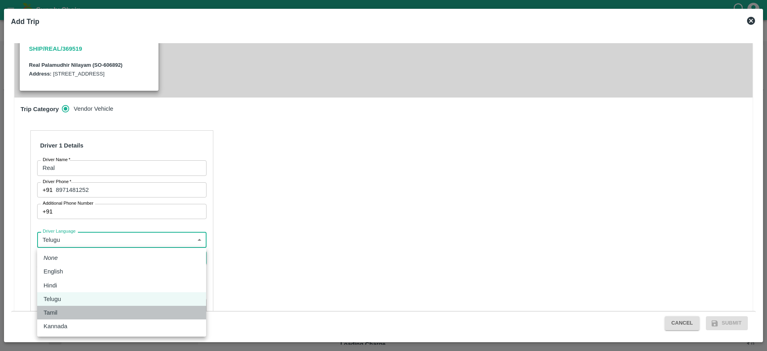
click at [64, 313] on div "Tamil" at bounding box center [122, 312] width 156 height 9
type input "ta"
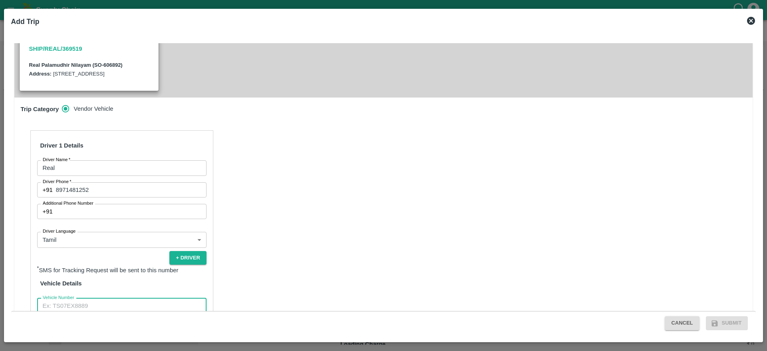
click at [103, 309] on input "Vehicle Number" at bounding box center [121, 305] width 169 height 15
type input "KA51AH6615"
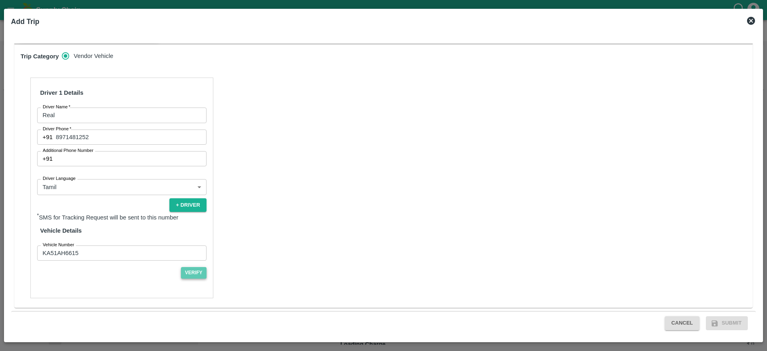
click at [192, 276] on button "Verify" at bounding box center [194, 273] width 26 height 12
click at [725, 321] on button "Submit" at bounding box center [726, 323] width 42 height 14
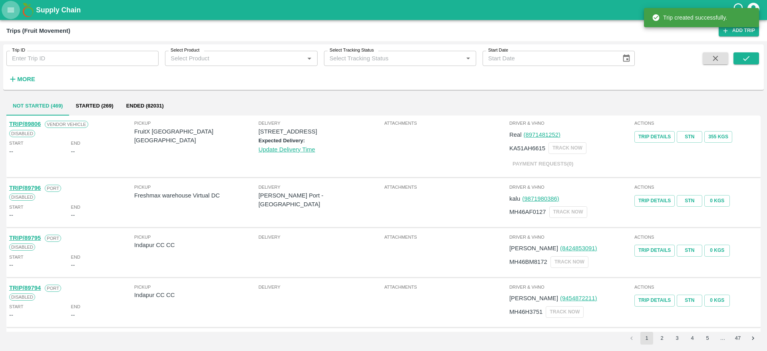
click at [9, 8] on icon "open drawer" at bounding box center [10, 10] width 9 height 9
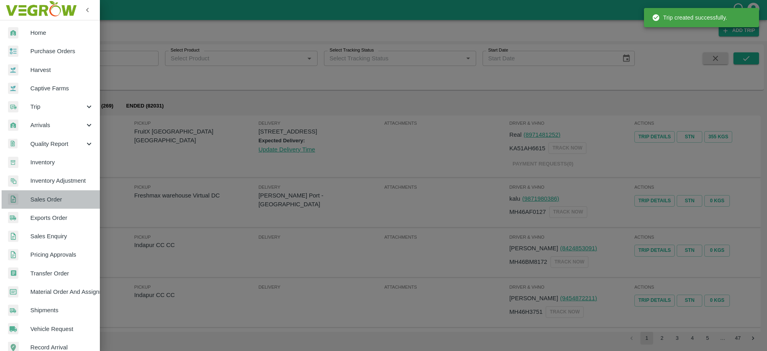
click at [51, 195] on span "Sales Order" at bounding box center [61, 199] width 63 height 9
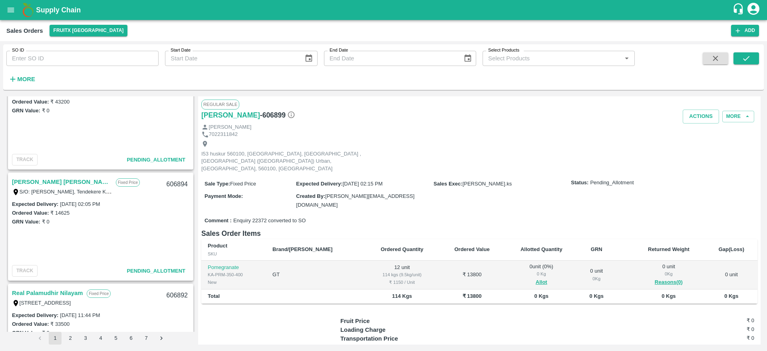
scroll to position [348, 0]
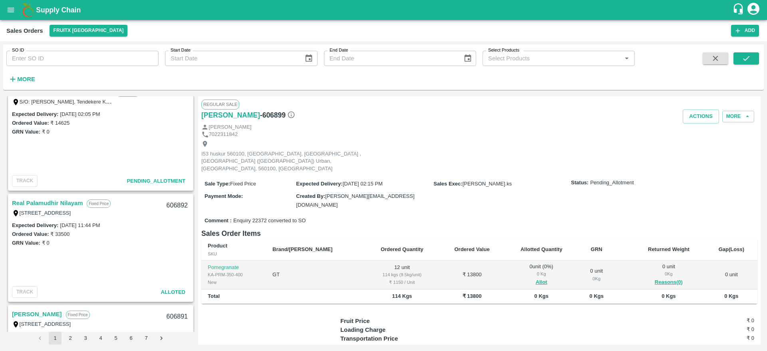
click at [54, 199] on link "Real Palamudhir Nilayam" at bounding box center [47, 203] width 71 height 10
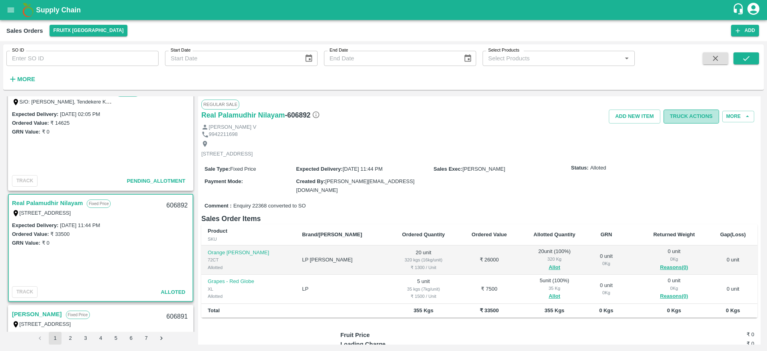
click at [691, 118] on button "Truck Actions" at bounding box center [690, 116] width 55 height 14
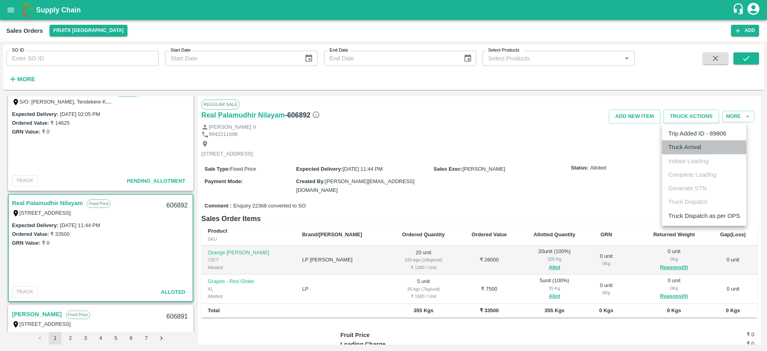
click at [693, 142] on li "Truck Arrival" at bounding box center [704, 147] width 84 height 14
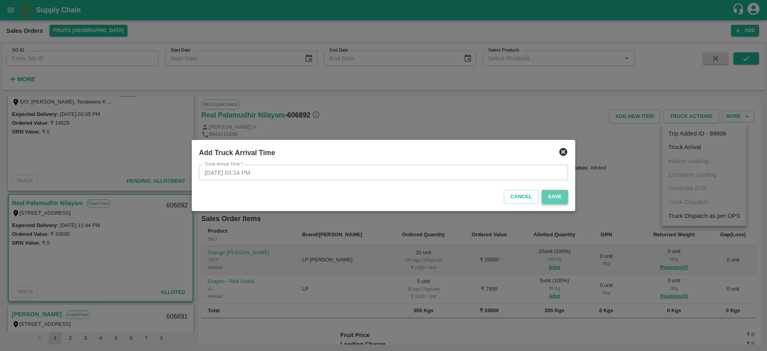
click at [557, 196] on button "Save" at bounding box center [554, 197] width 26 height 14
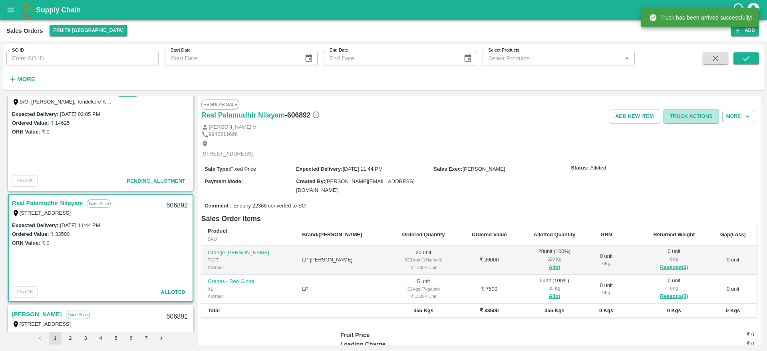
click at [697, 119] on button "Truck Actions" at bounding box center [690, 116] width 55 height 14
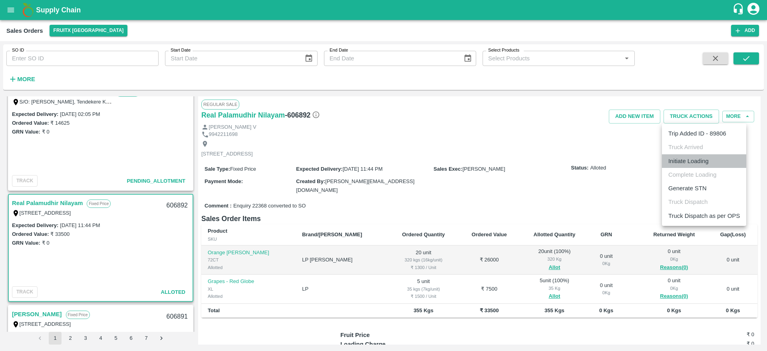
click at [696, 162] on li "Initiate Loading" at bounding box center [704, 161] width 84 height 14
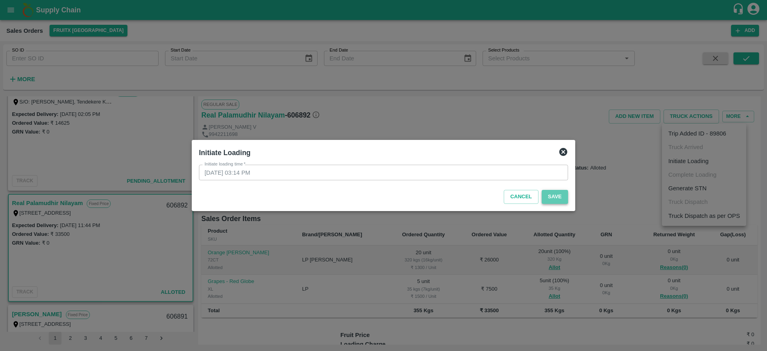
click at [561, 192] on button "Save" at bounding box center [554, 197] width 26 height 14
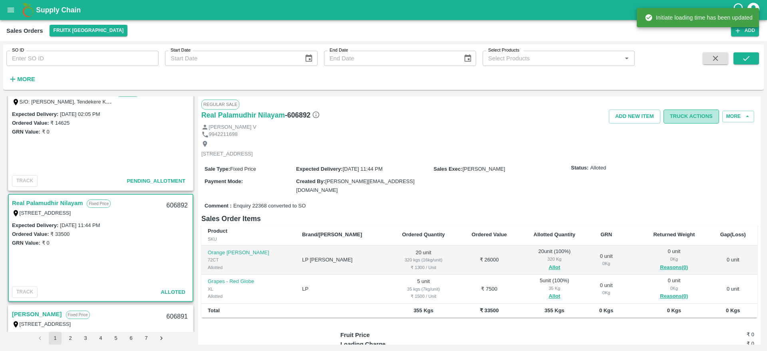
click at [697, 116] on button "Truck Actions" at bounding box center [690, 116] width 55 height 14
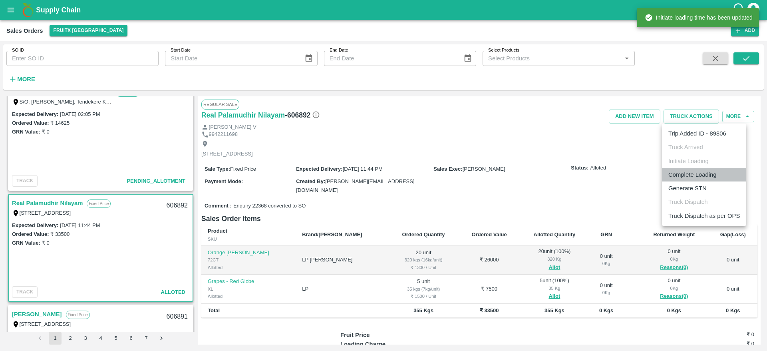
click at [693, 180] on li "Complete Loading" at bounding box center [704, 175] width 84 height 14
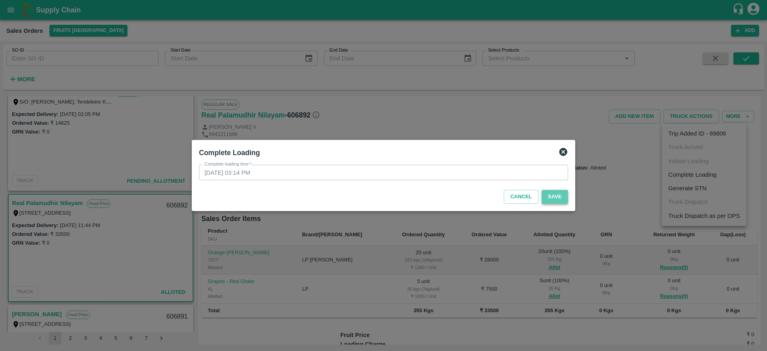
click at [560, 194] on button "Save" at bounding box center [554, 197] width 26 height 14
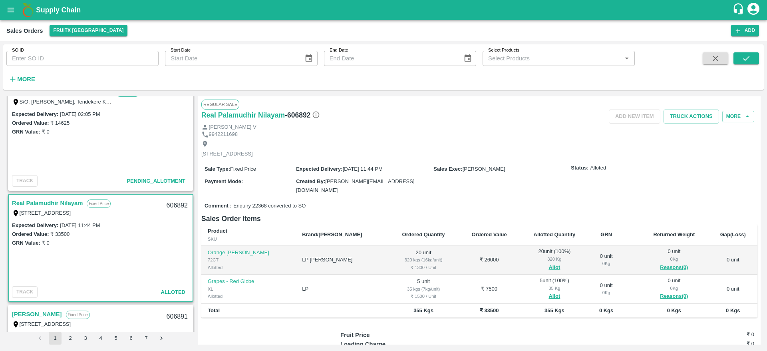
click at [172, 205] on div "606892" at bounding box center [177, 205] width 31 height 19
copy div "606892"
click at [668, 112] on button "Truck Actions" at bounding box center [690, 116] width 55 height 14
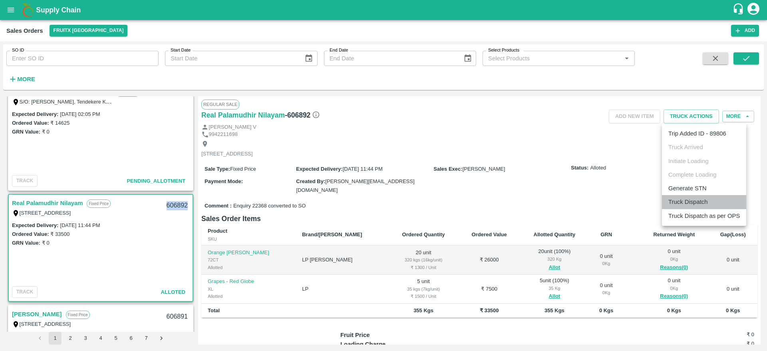
click at [684, 201] on li "Truck Dispatch" at bounding box center [704, 202] width 84 height 14
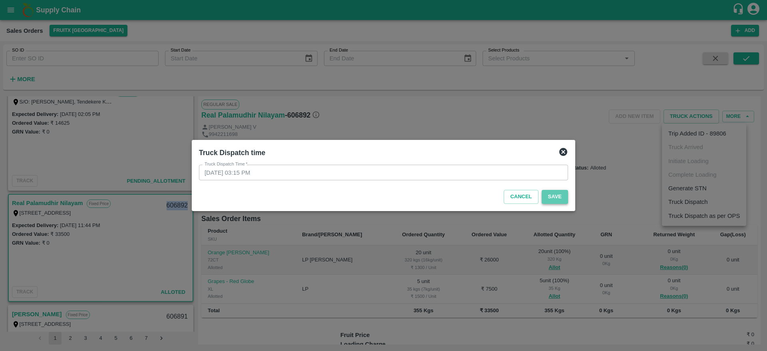
click at [551, 200] on button "Save" at bounding box center [554, 197] width 26 height 14
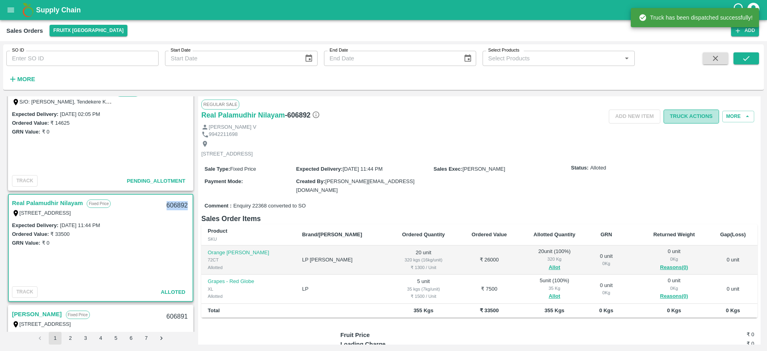
click at [683, 119] on button "Truck Actions" at bounding box center [690, 116] width 55 height 14
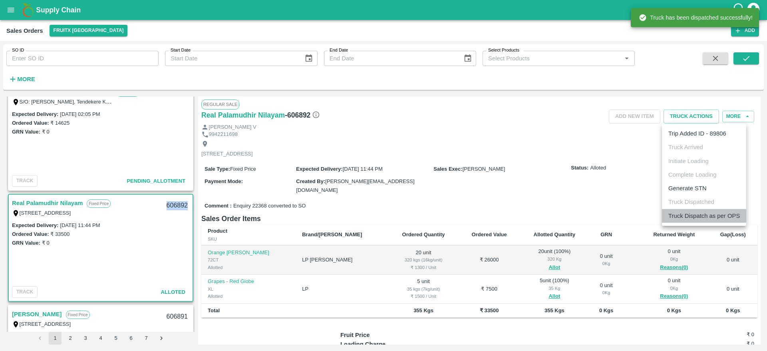
click at [700, 217] on li "Truck Dispatch as per OPS" at bounding box center [704, 216] width 84 height 14
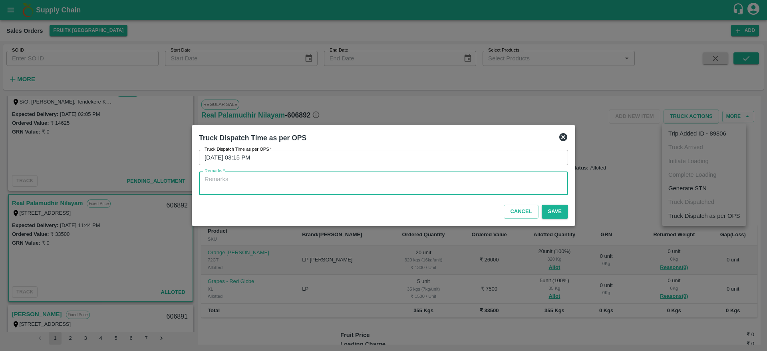
click at [531, 188] on textarea "Remarks   *" at bounding box center [383, 183] width 358 height 17
type textarea "OTD"
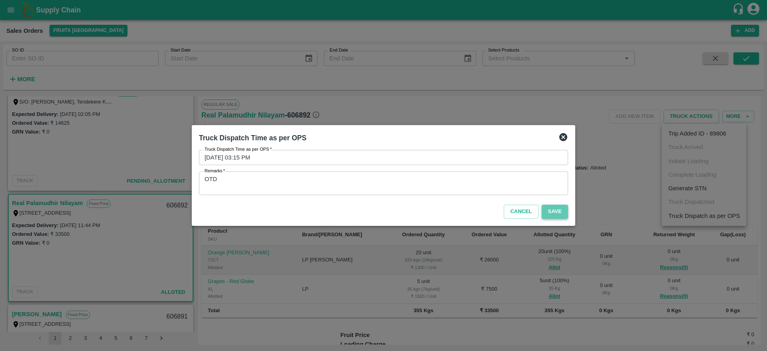
click at [544, 208] on button "Save" at bounding box center [554, 211] width 26 height 14
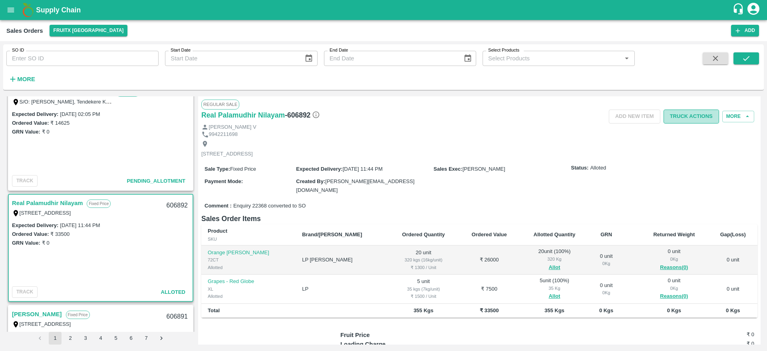
click at [698, 112] on button "Truck Actions" at bounding box center [690, 116] width 55 height 14
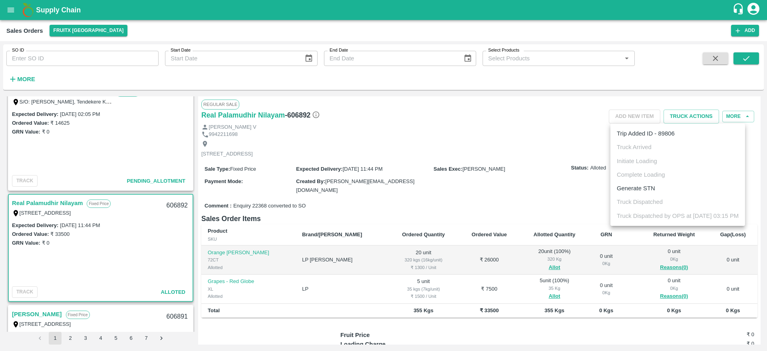
click at [481, 213] on div at bounding box center [383, 175] width 767 height 351
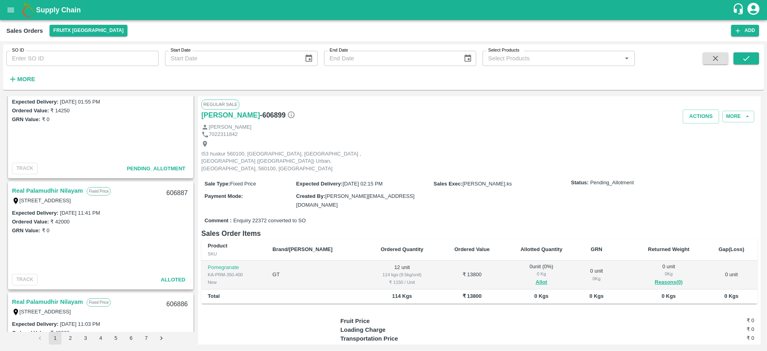
scroll to position [726, 0]
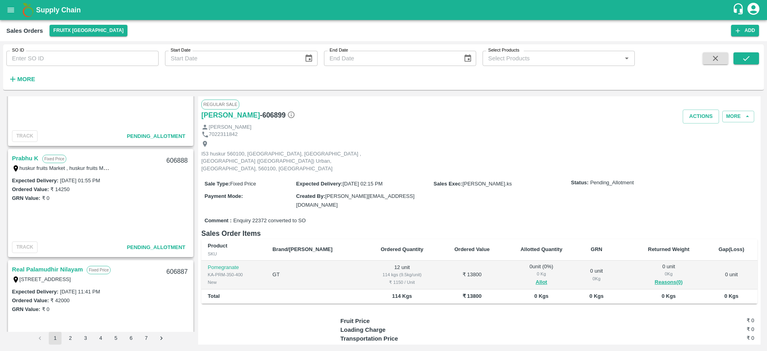
click at [32, 155] on link "Prabhu K" at bounding box center [25, 158] width 26 height 10
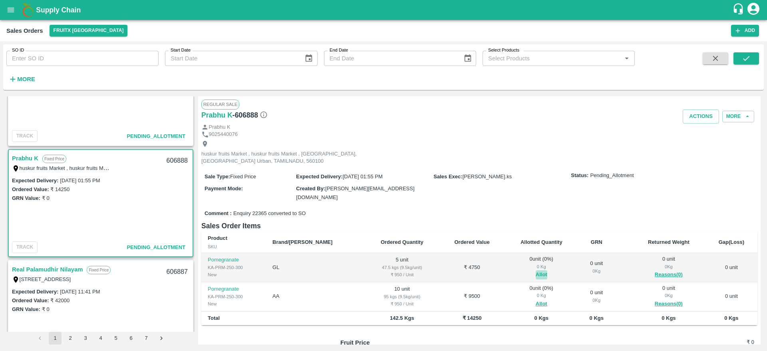
click at [535, 270] on button "Allot" at bounding box center [541, 274] width 12 height 9
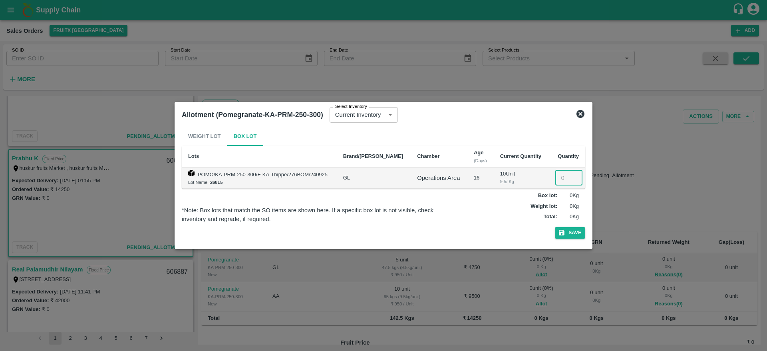
click at [561, 177] on input "number" at bounding box center [568, 177] width 27 height 15
type input "5"
click at [555, 227] on button "Save" at bounding box center [570, 233] width 30 height 12
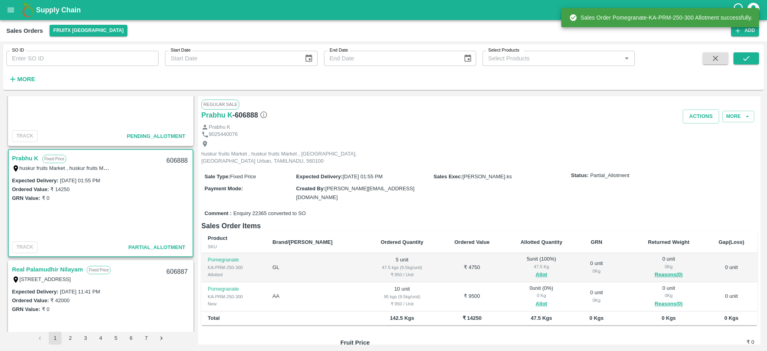
click at [180, 158] on div "606888" at bounding box center [177, 160] width 31 height 19
copy div "606888"
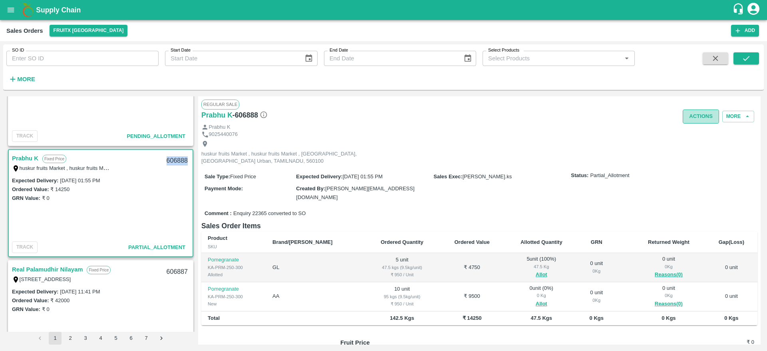
click at [703, 115] on button "Actions" at bounding box center [700, 116] width 36 height 14
click at [576, 150] on div at bounding box center [383, 175] width 767 height 351
